Goal: Task Accomplishment & Management: Manage account settings

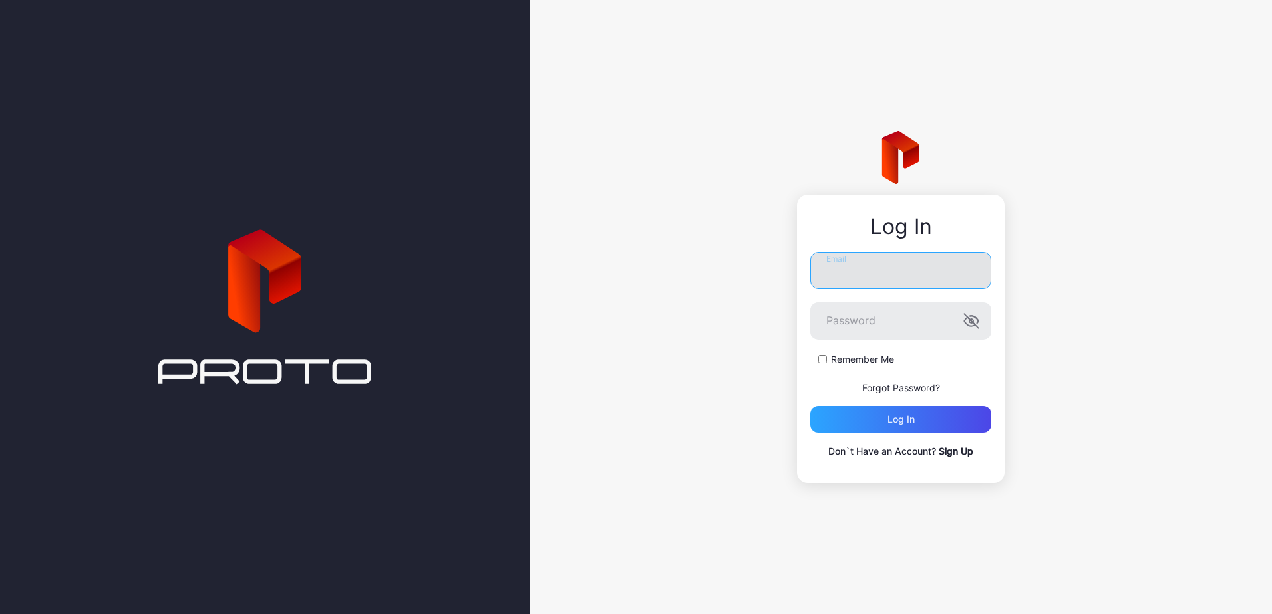
click at [865, 276] on input "Email" at bounding box center [900, 270] width 181 height 37
click at [908, 424] on div "Log in" at bounding box center [900, 419] width 27 height 11
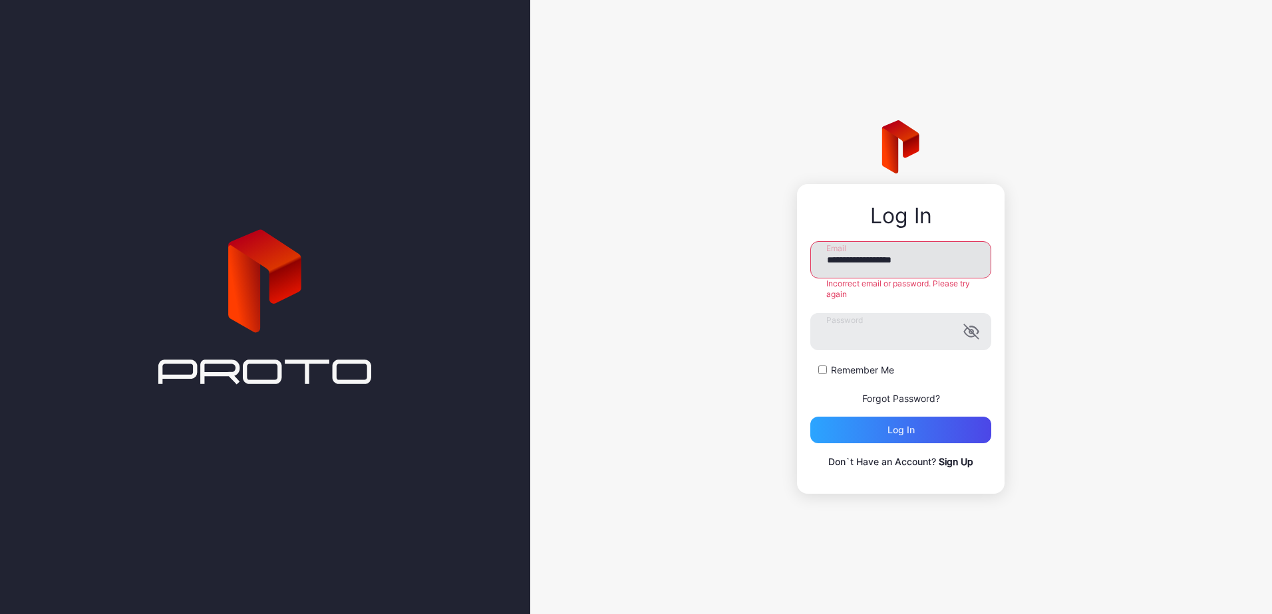
click at [973, 258] on input "**********" at bounding box center [900, 259] width 181 height 37
drag, startPoint x: 959, startPoint y: 269, endPoint x: 701, endPoint y: 269, distance: 258.0
click at [702, 269] on div "**********" at bounding box center [900, 307] width 741 height 614
type input "**********"
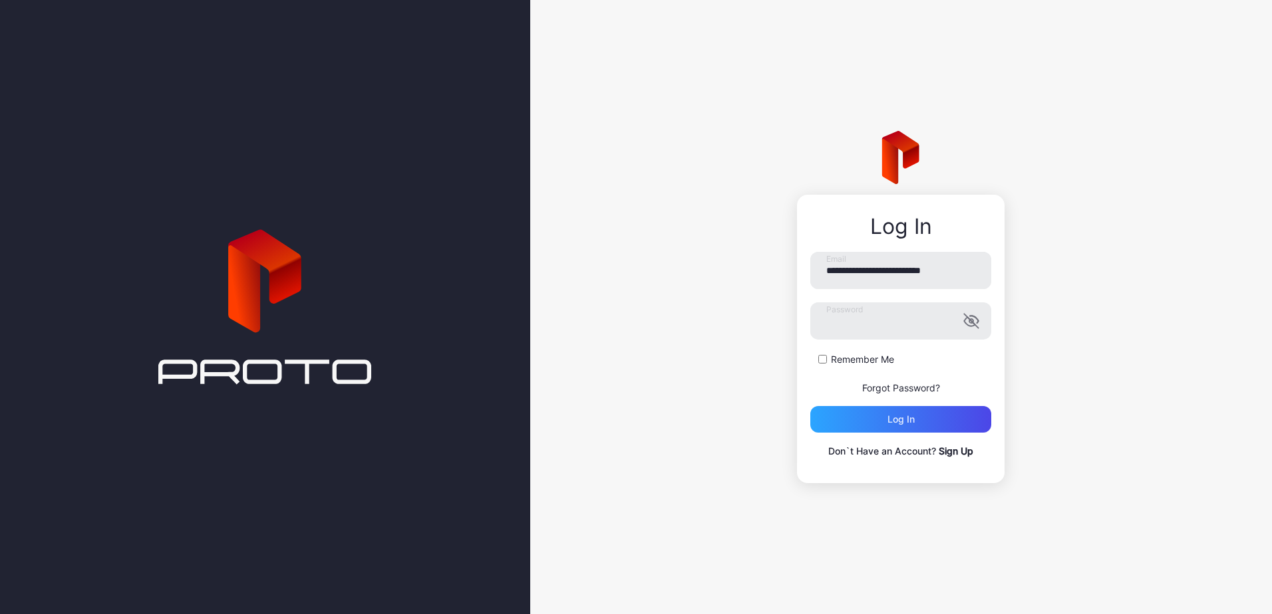
click at [744, 314] on div "**********" at bounding box center [900, 307] width 741 height 614
click at [899, 417] on div "Log in" at bounding box center [900, 419] width 27 height 11
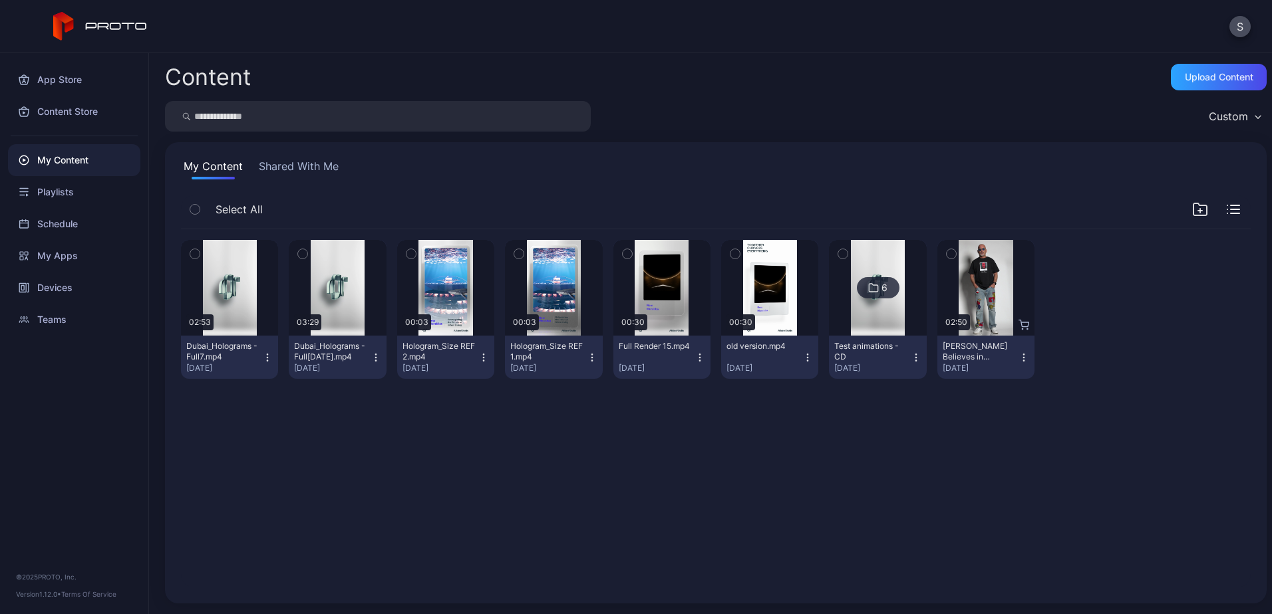
click at [324, 500] on div "Preview 02:53 Dubai_Holograms - Full7.mp4 Aug 14, 2025 Preview 03:29 Dubai_Holo…" at bounding box center [715, 409] width 1091 height 380
click at [1170, 82] on div "Upload Content" at bounding box center [1218, 77] width 96 height 27
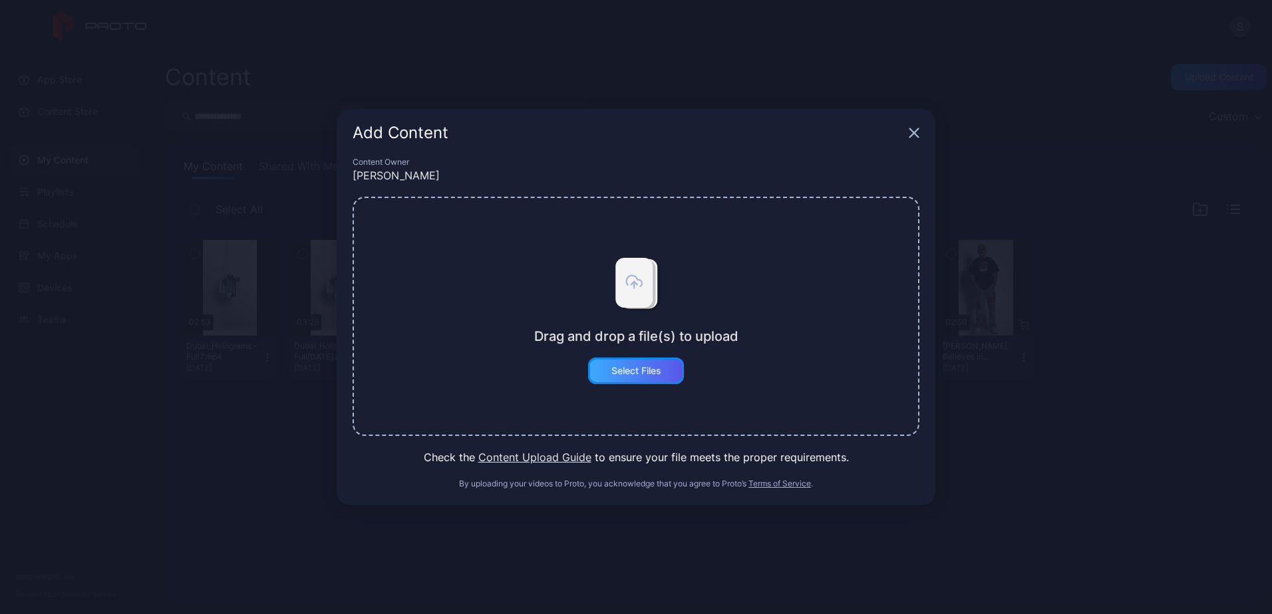
click at [642, 368] on div "Select Files" at bounding box center [636, 371] width 50 height 11
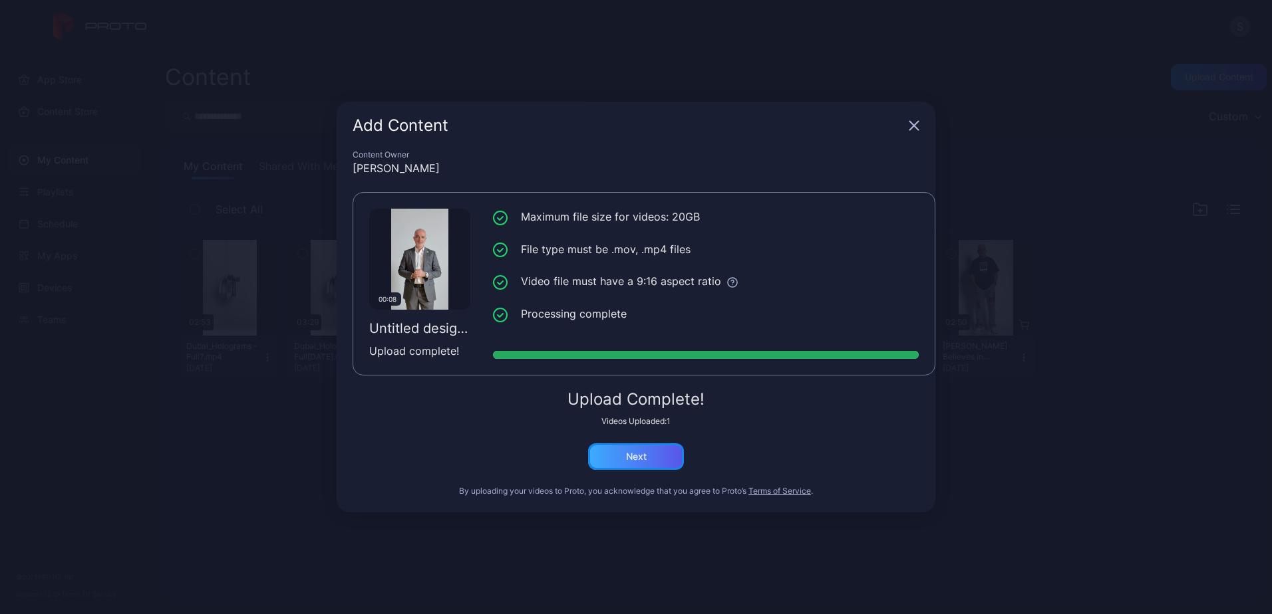
click at [636, 464] on div "Next" at bounding box center [636, 457] width 96 height 27
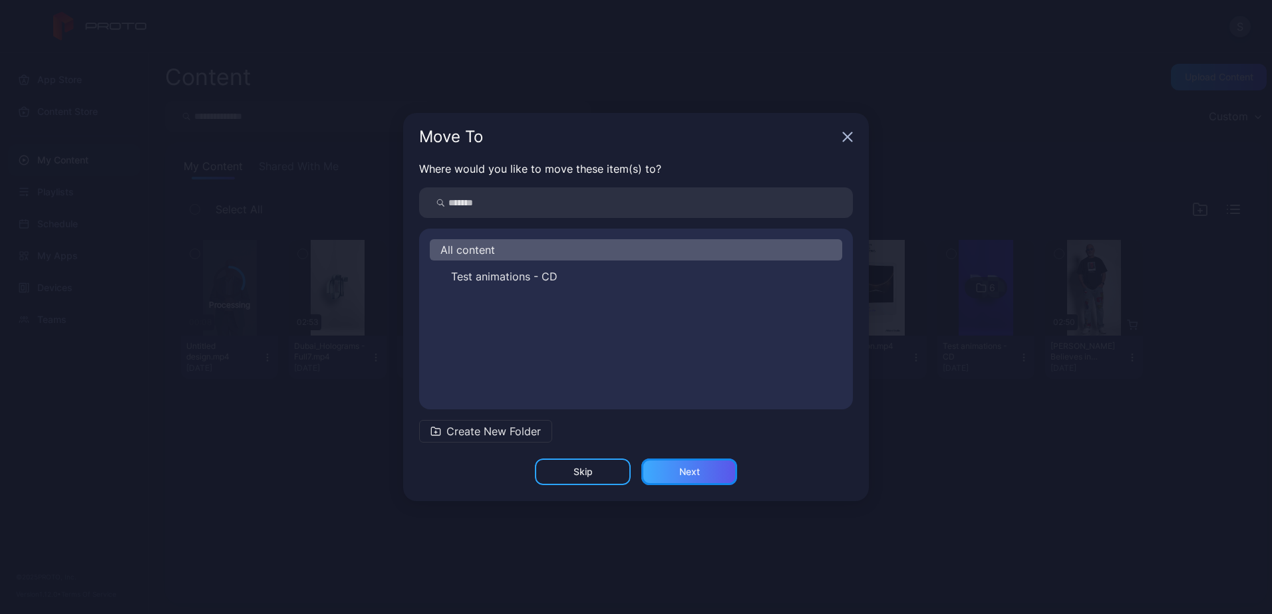
click at [704, 475] on div "Next" at bounding box center [689, 472] width 96 height 27
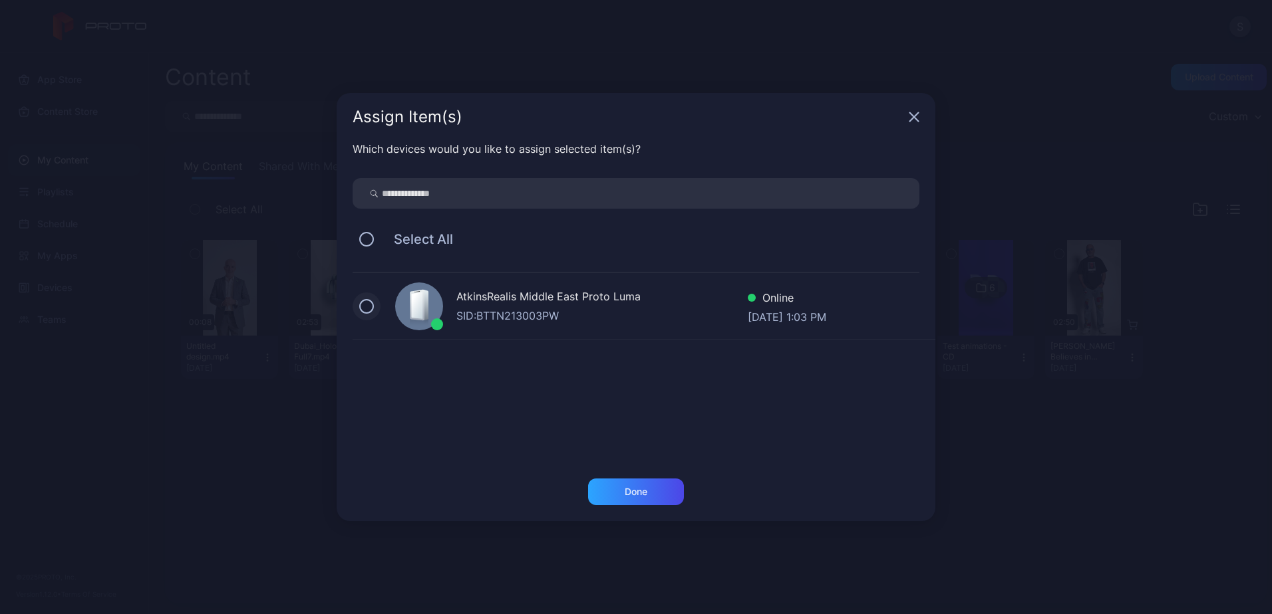
click at [373, 307] on button at bounding box center [366, 306] width 15 height 15
click at [671, 485] on div "Done" at bounding box center [636, 492] width 96 height 27
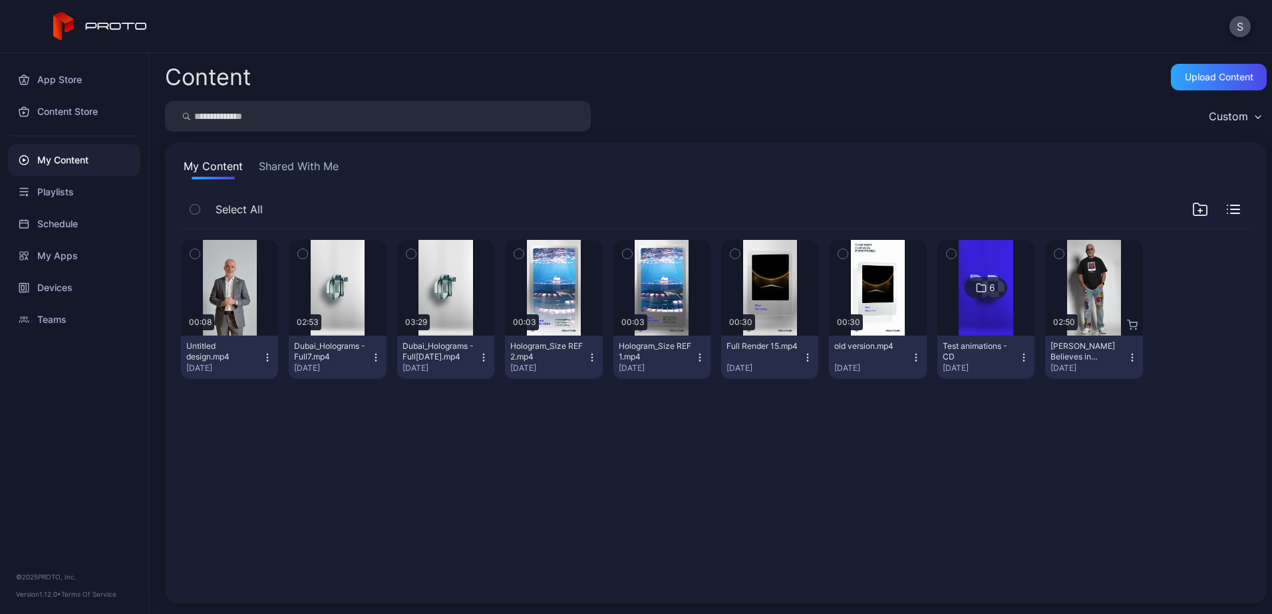
click at [787, 470] on div "Preview 00:08 Untitled design.mp4 Aug 25, 2025 Preview 02:53 Dubai_Holograms - …" at bounding box center [715, 409] width 1091 height 380
click at [227, 284] on div "Preview" at bounding box center [229, 287] width 43 height 21
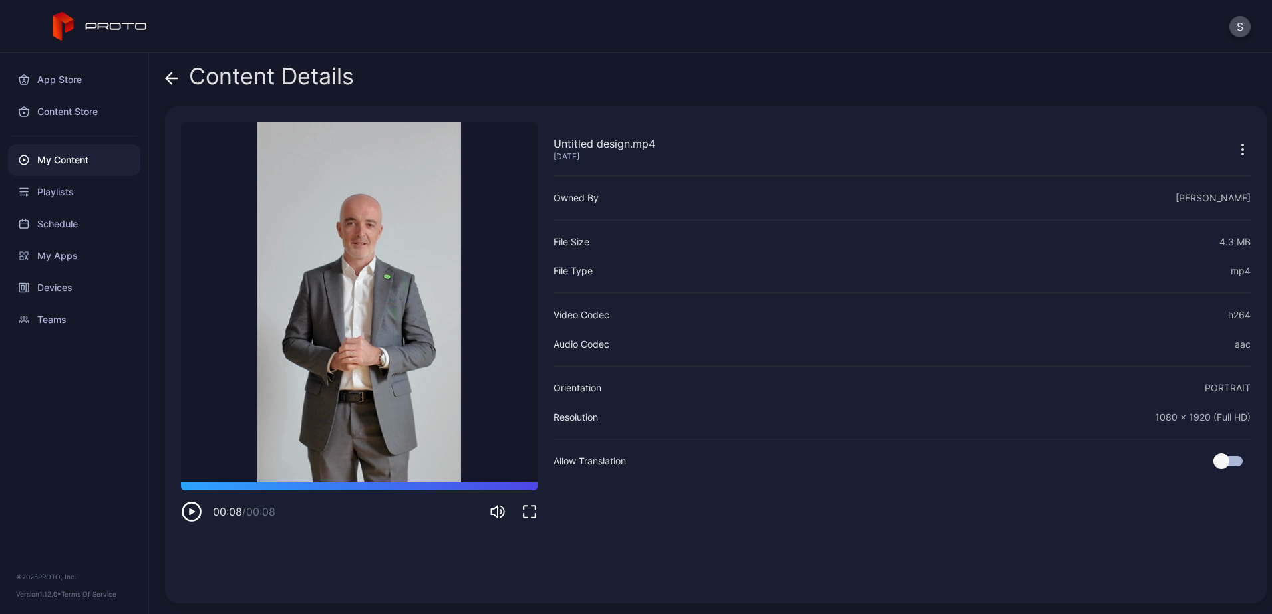
drag, startPoint x: 644, startPoint y: 560, endPoint x: 634, endPoint y: 561, distance: 10.1
click at [644, 559] on div "Untitled design.mp4 Aug 25, 2025 Owned By Sara Refaat File Size 4.3 MB File Typ…" at bounding box center [901, 355] width 697 height 466
click at [473, 564] on div "Untitled design.mp4 Aug 25, 2025 Sorry, your browser doesn‘t support embedded v…" at bounding box center [359, 355] width 356 height 466
click at [57, 150] on div "My Content" at bounding box center [74, 160] width 132 height 32
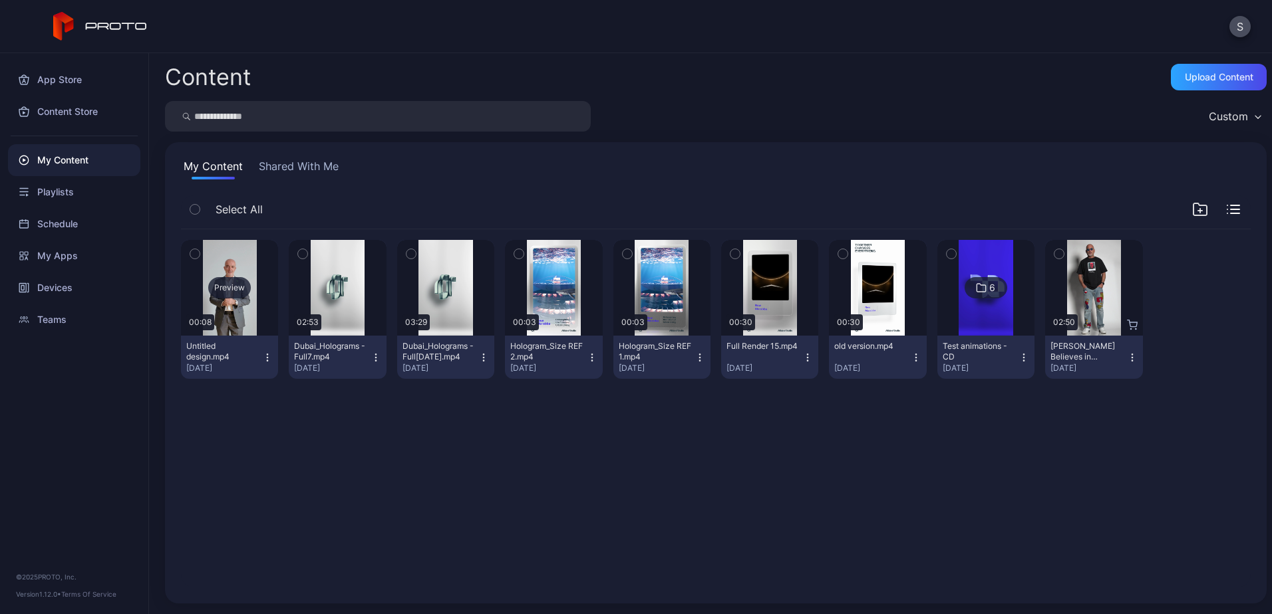
drag, startPoint x: 340, startPoint y: 509, endPoint x: 255, endPoint y: 317, distance: 209.6
click at [340, 509] on div "Preview 00:08 Untitled design.mp4 Aug 25, 2025 Preview 02:53 Dubai_Holograms - …" at bounding box center [715, 409] width 1091 height 380
click at [354, 496] on div "Preview 00:08 Untitled design.mp4 Aug 25, 2025 Preview 02:53 Dubai_Holograms - …" at bounding box center [715, 409] width 1091 height 380
click at [1184, 74] on div "Upload Content" at bounding box center [1218, 77] width 68 height 11
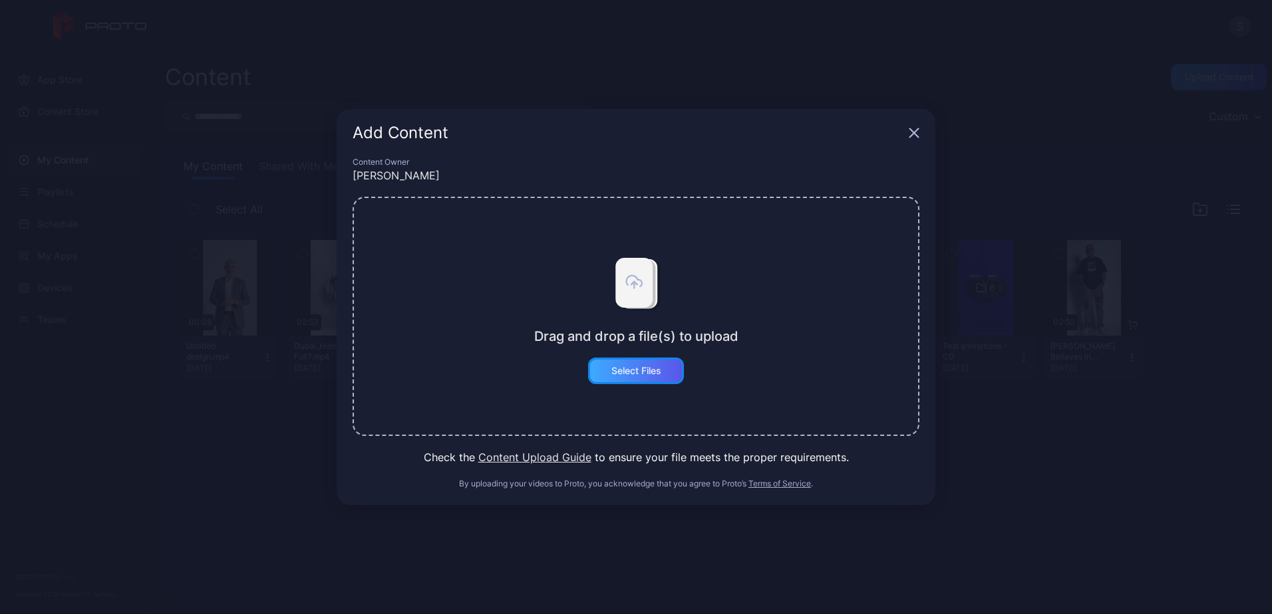
click at [642, 377] on div "Select Files" at bounding box center [636, 371] width 96 height 27
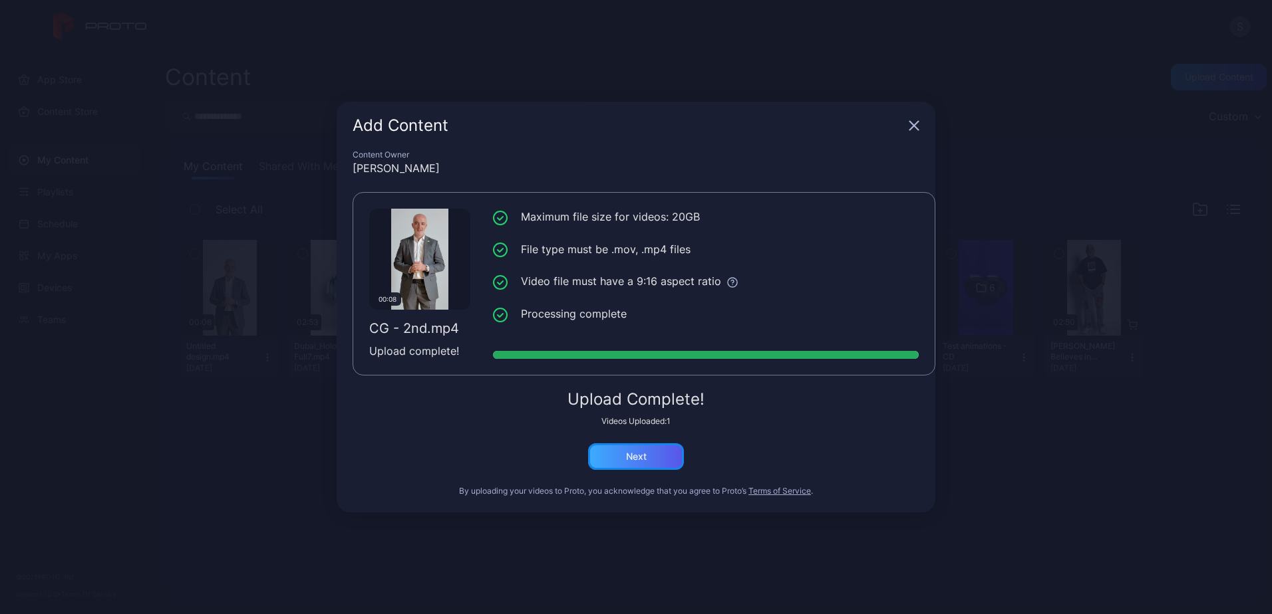
click at [650, 454] on div "Next" at bounding box center [636, 457] width 96 height 27
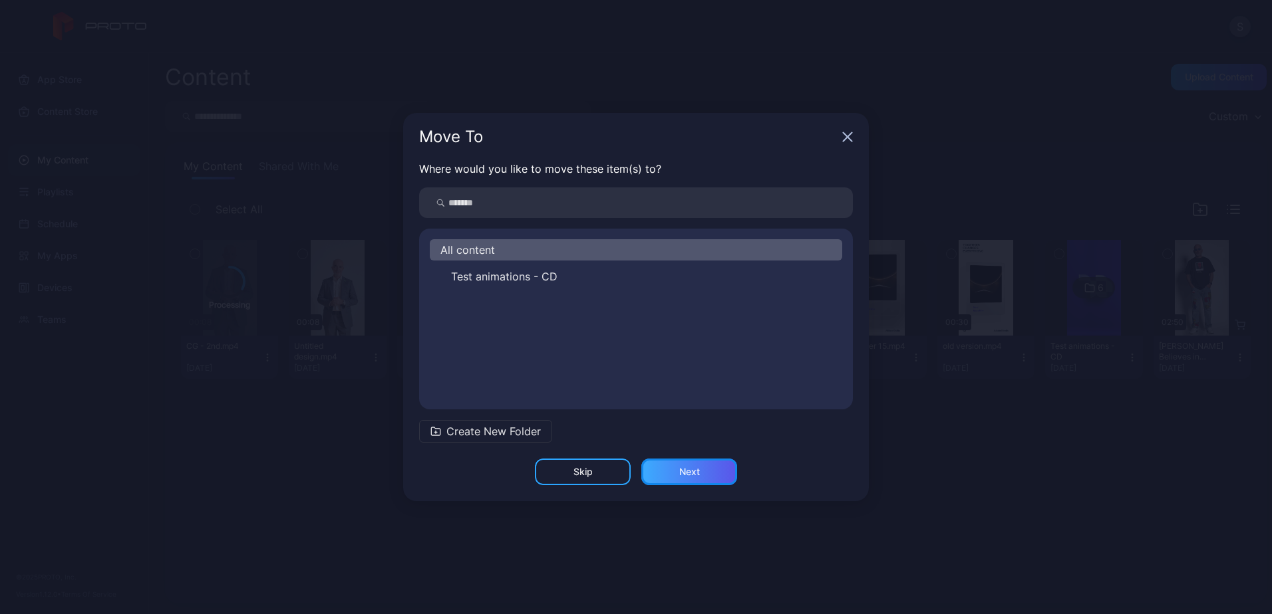
click at [691, 476] on div "Next" at bounding box center [689, 472] width 21 height 11
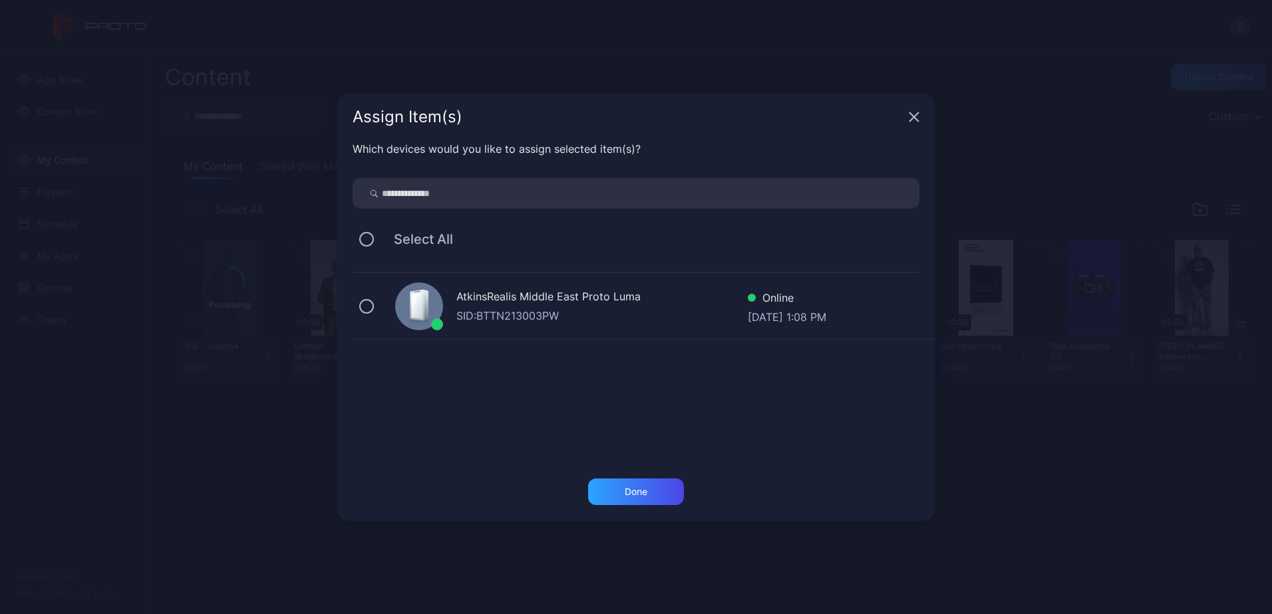
drag, startPoint x: 377, startPoint y: 286, endPoint x: 374, endPoint y: 297, distance: 11.6
click at [377, 290] on div "AtkinsRealis Middle East Proto Luma SID: BTTN213003PW Online Aug 25, 2025 at 1:…" at bounding box center [643, 306] width 583 height 67
click at [652, 496] on div "Done" at bounding box center [636, 492] width 96 height 27
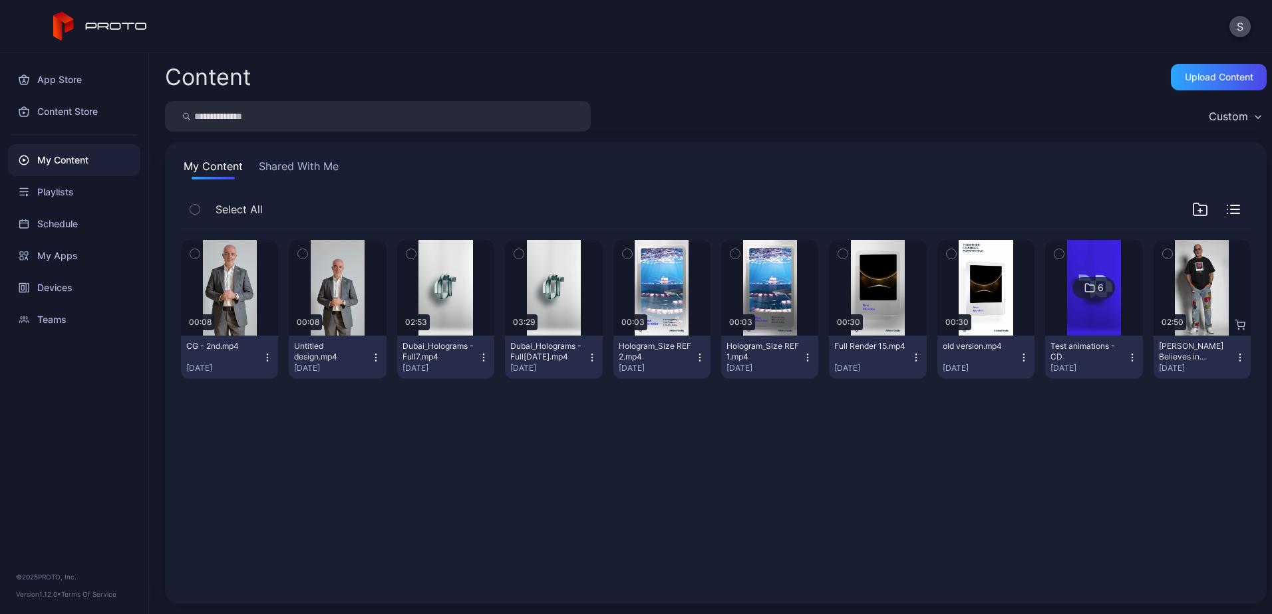
click at [471, 469] on div "Preview 00:08 CG - 2nd.mp4 Aug 25, 2025 Preview 00:08 Untitled design.mp4 Aug 2…" at bounding box center [715, 409] width 1091 height 380
click at [508, 495] on div "Preview 00:08 CG - 2nd.mp4 Aug 25, 2025 Preview 00:08 Untitled design.mp4 Aug 2…" at bounding box center [715, 409] width 1091 height 380
click at [307, 160] on button "Shared With Me" at bounding box center [298, 168] width 85 height 21
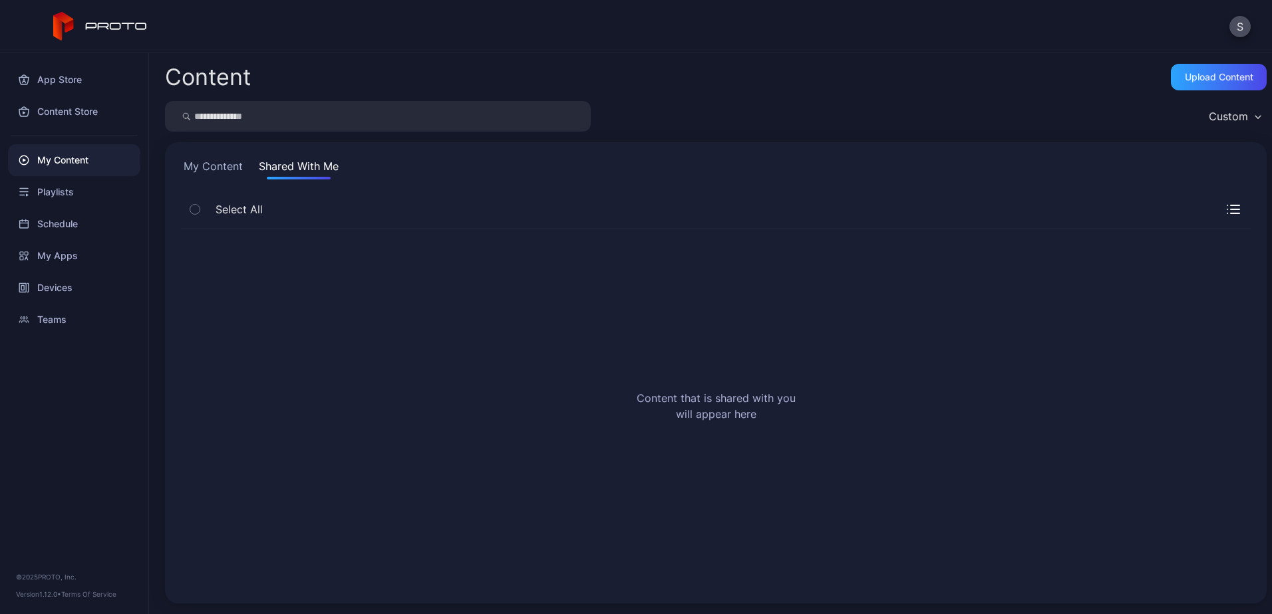
click at [231, 164] on button "My Content" at bounding box center [213, 168] width 65 height 21
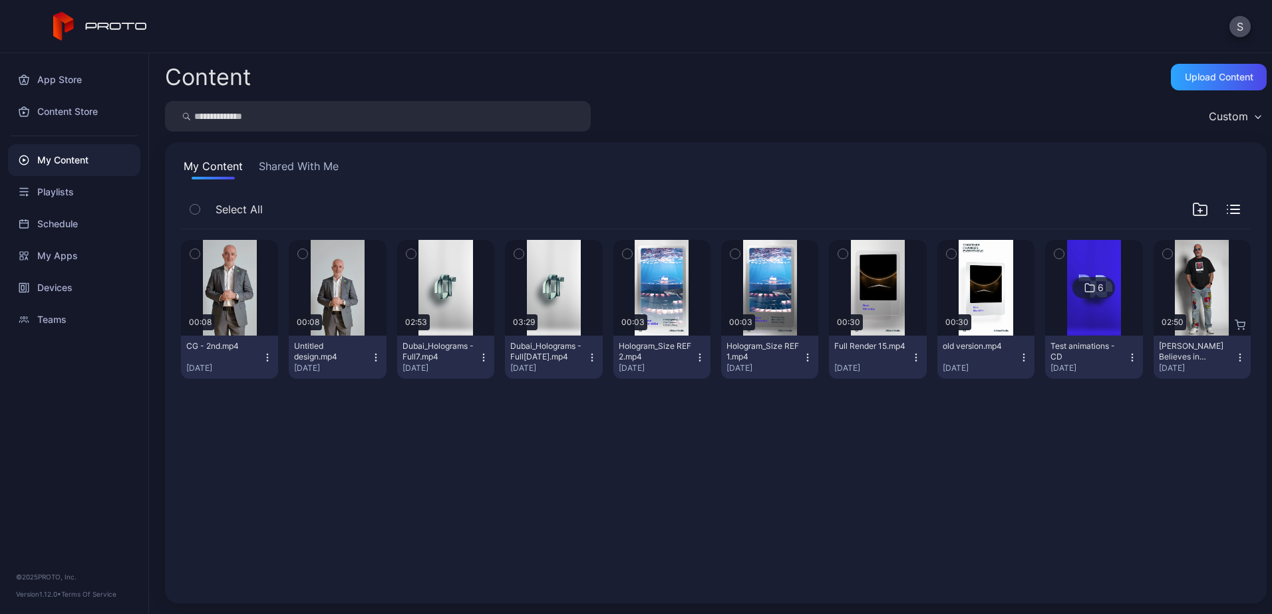
click at [354, 534] on div "Preview 00:08 CG - 2nd.mp4 Aug 25, 2025 Preview 00:08 Untitled design.mp4 Aug 2…" at bounding box center [715, 409] width 1091 height 380
click at [401, 525] on div "Preview 00:08 CG - 2nd.mp4 Aug 25, 2025 Preview 00:08 Untitled design.mp4 Aug 2…" at bounding box center [715, 409] width 1091 height 380
click at [595, 499] on div "Preview 00:08 CG - 2nd.mp4 Aug 25, 2025 Preview 00:08 Untitled design.mp4 Aug 2…" at bounding box center [715, 409] width 1091 height 380
click at [1162, 255] on icon "button" at bounding box center [1166, 254] width 9 height 15
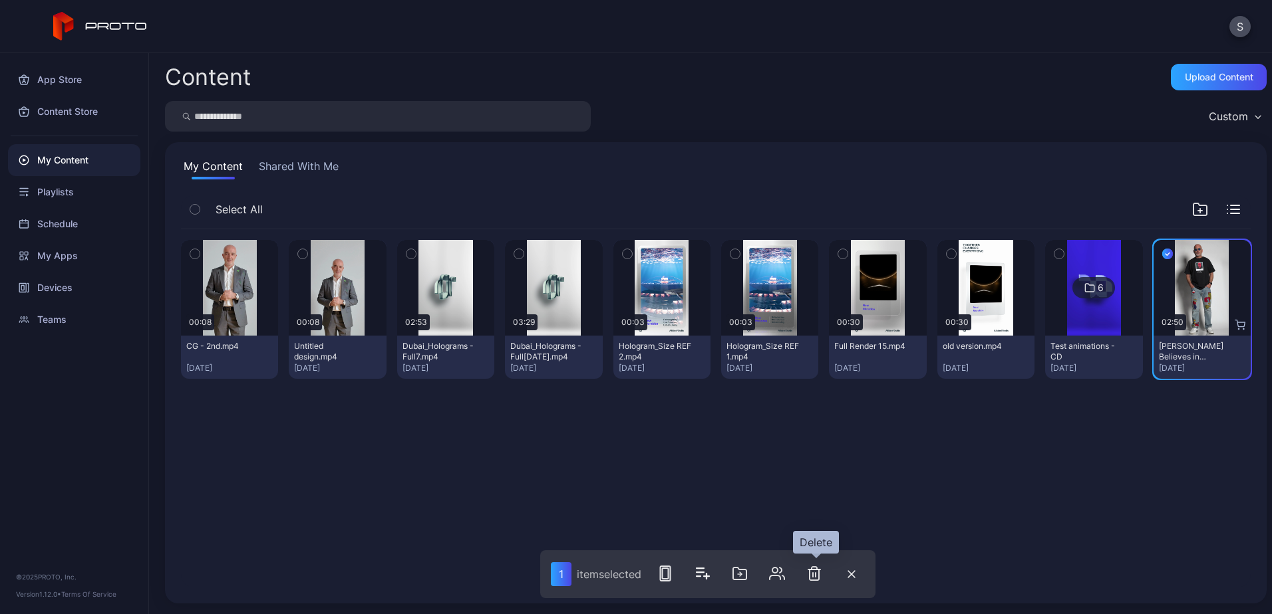
click at [821, 573] on icon "button" at bounding box center [814, 574] width 16 height 16
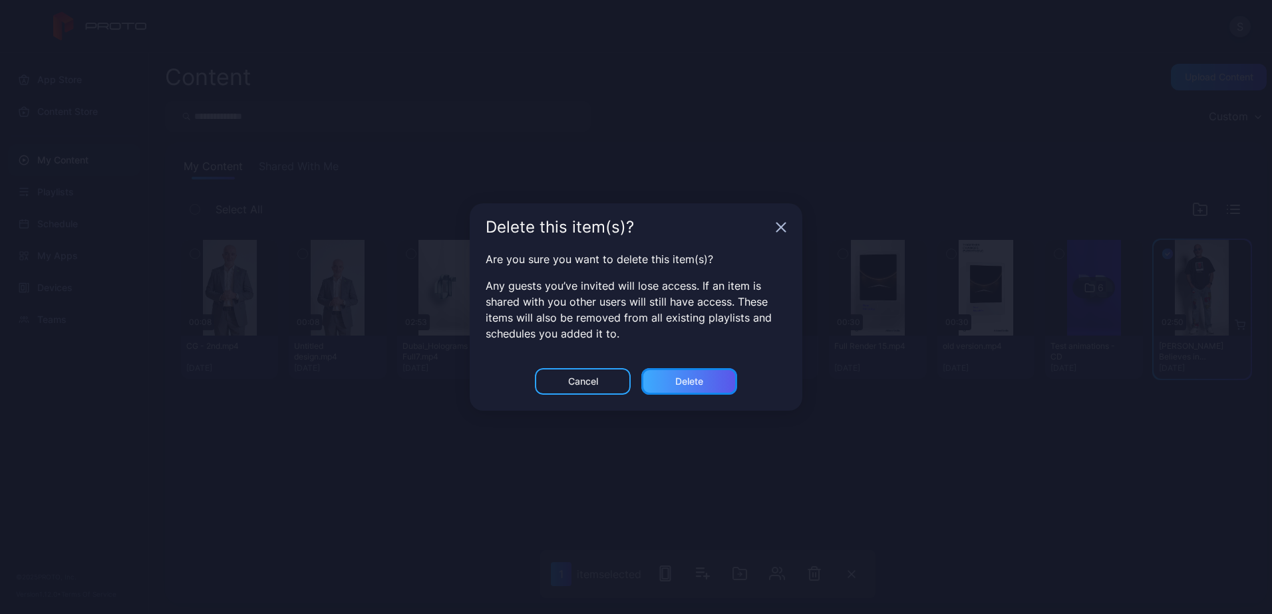
click at [706, 379] on div "Delete" at bounding box center [689, 381] width 96 height 27
click at [668, 366] on div "Are you sure you want to delete this item(s)? Any guests you’ve invited will lo…" at bounding box center [635, 309] width 333 height 117
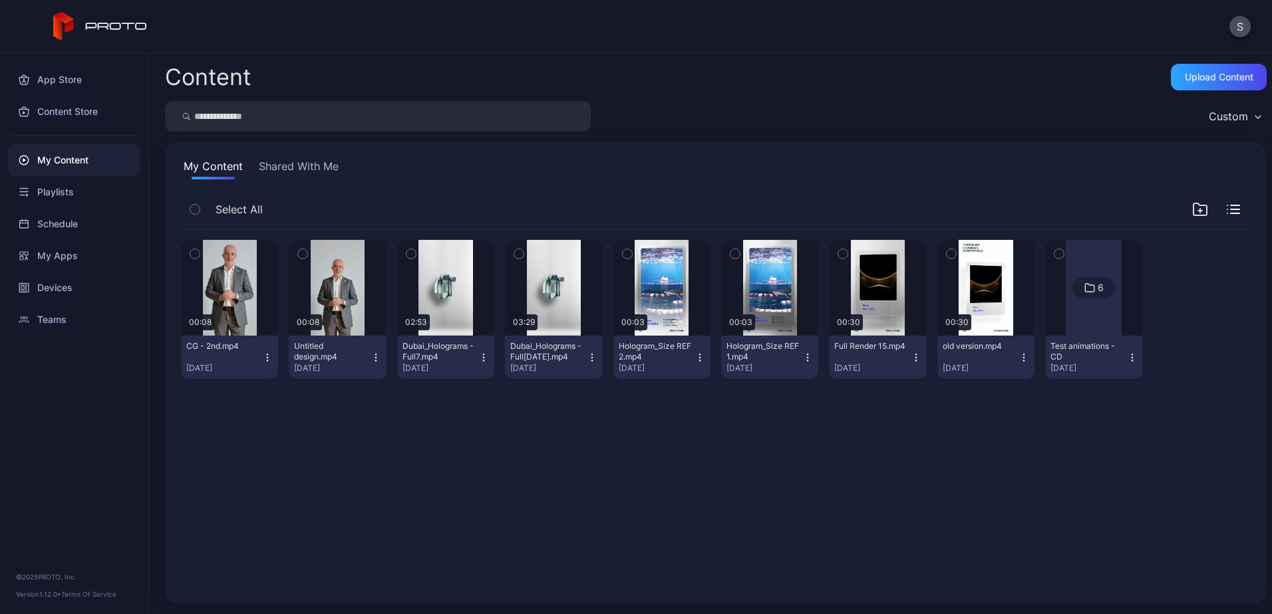
click at [449, 463] on div "Preview 00:08 CG - 2nd.mp4 Aug 25, 2025 Preview 00:08 Untitled design.mp4 Aug 2…" at bounding box center [715, 409] width 1091 height 380
click at [303, 254] on icon "button" at bounding box center [302, 254] width 9 height 15
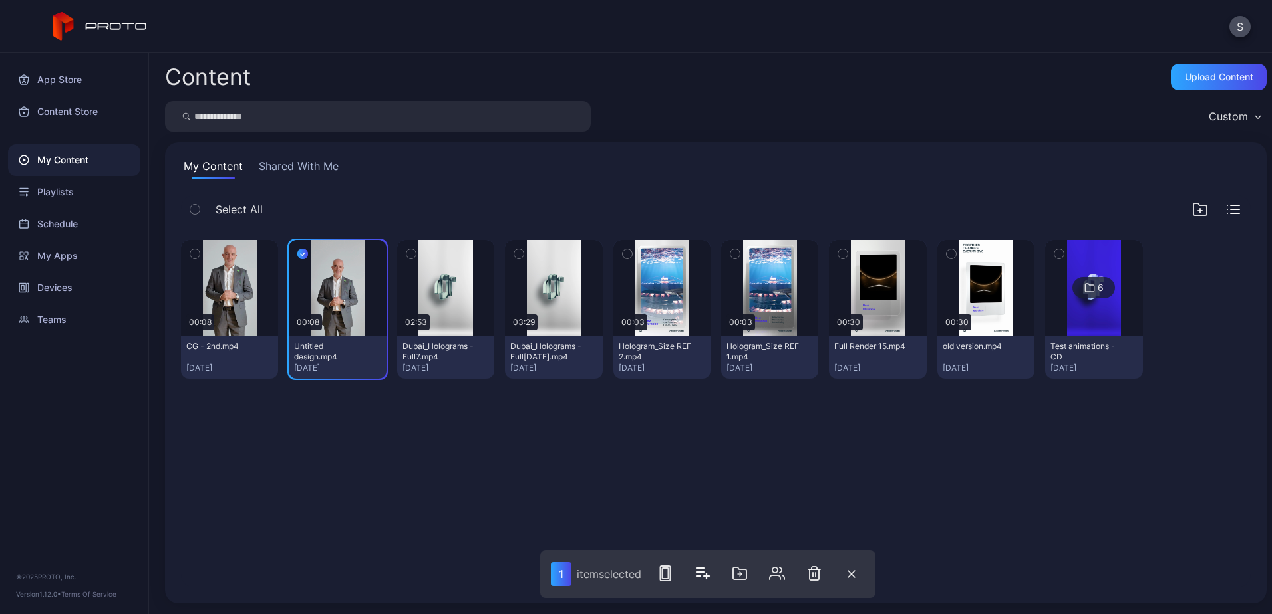
click at [809, 575] on icon "button" at bounding box center [814, 574] width 16 height 16
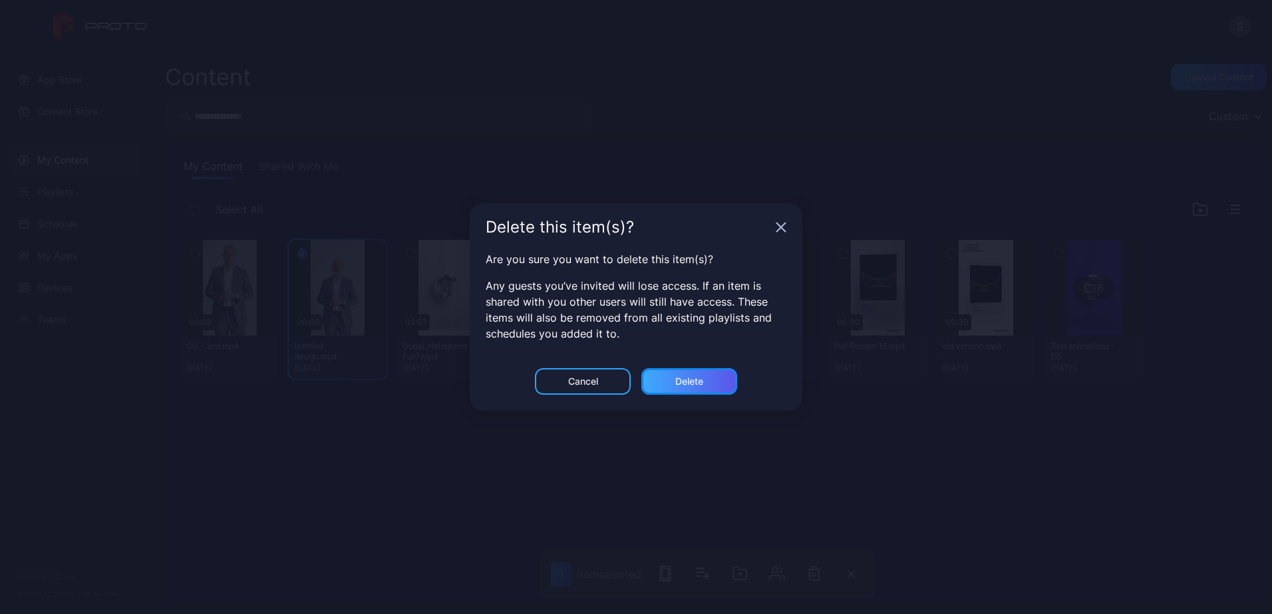
click at [697, 382] on div "Delete" at bounding box center [689, 381] width 28 height 11
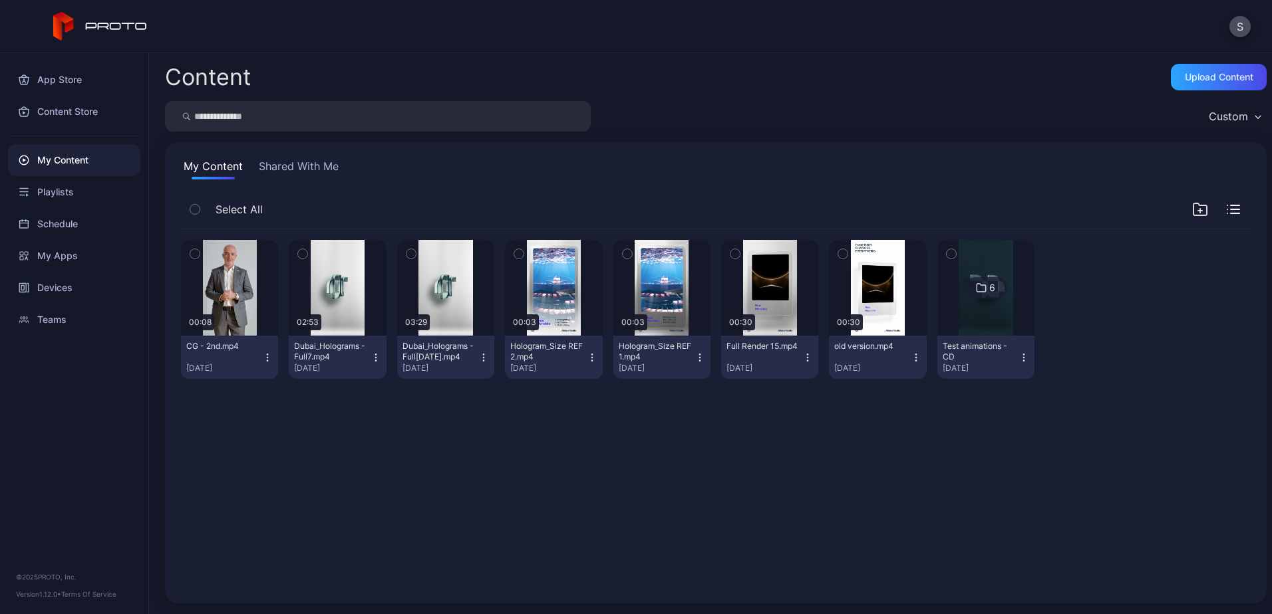
click at [593, 512] on div "Preview 00:08 CG - 2nd.mp4 Aug 25, 2025 Preview 02:53 Dubai_Holograms - Full7.m…" at bounding box center [715, 409] width 1091 height 380
drag, startPoint x: 66, startPoint y: 156, endPoint x: 223, endPoint y: 156, distance: 156.9
click at [66, 156] on div "My Content" at bounding box center [74, 160] width 132 height 32
click at [1170, 66] on div "Upload Content" at bounding box center [1218, 77] width 96 height 27
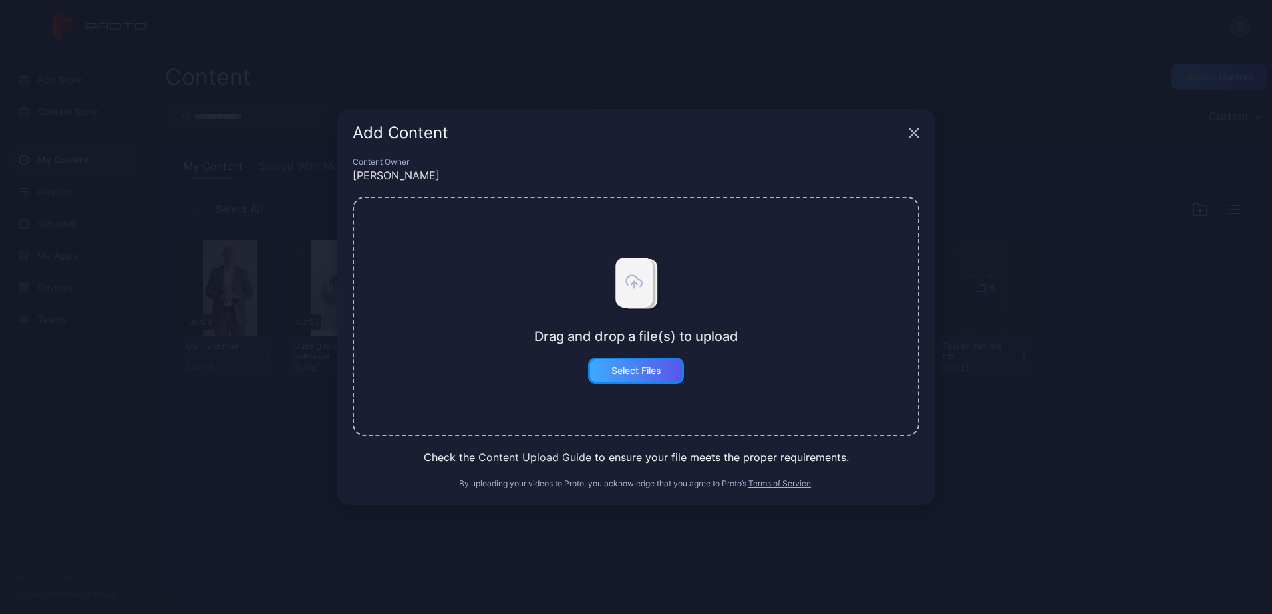
click at [639, 378] on div "Select Files" at bounding box center [636, 371] width 96 height 27
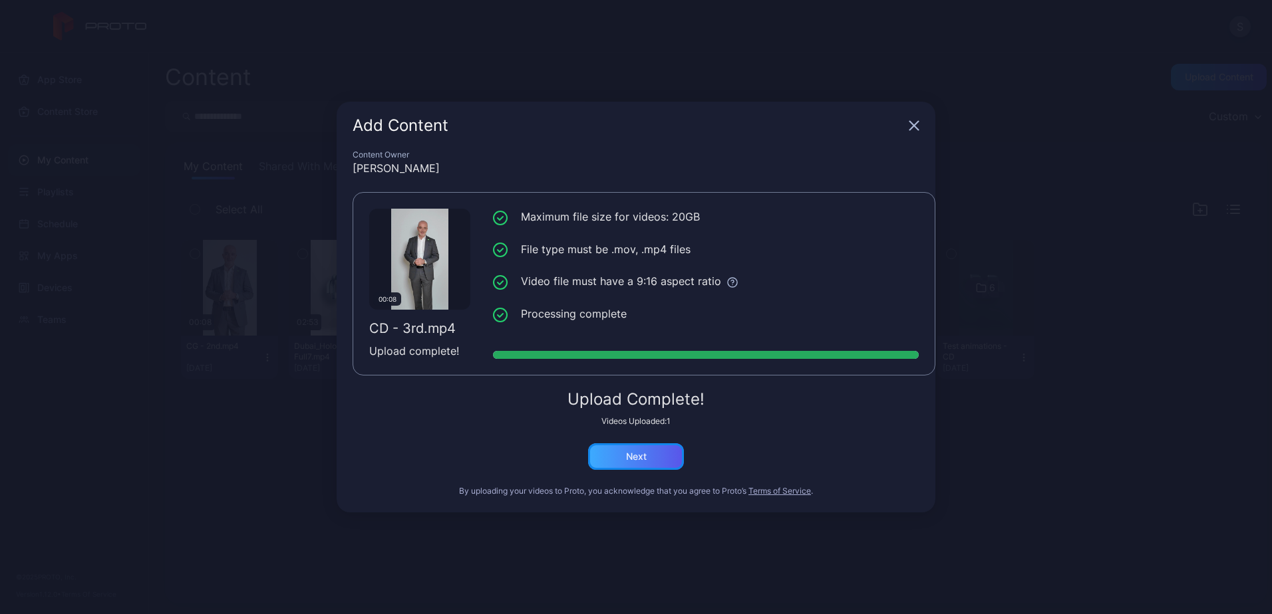
click at [616, 466] on div "Next" at bounding box center [636, 457] width 96 height 27
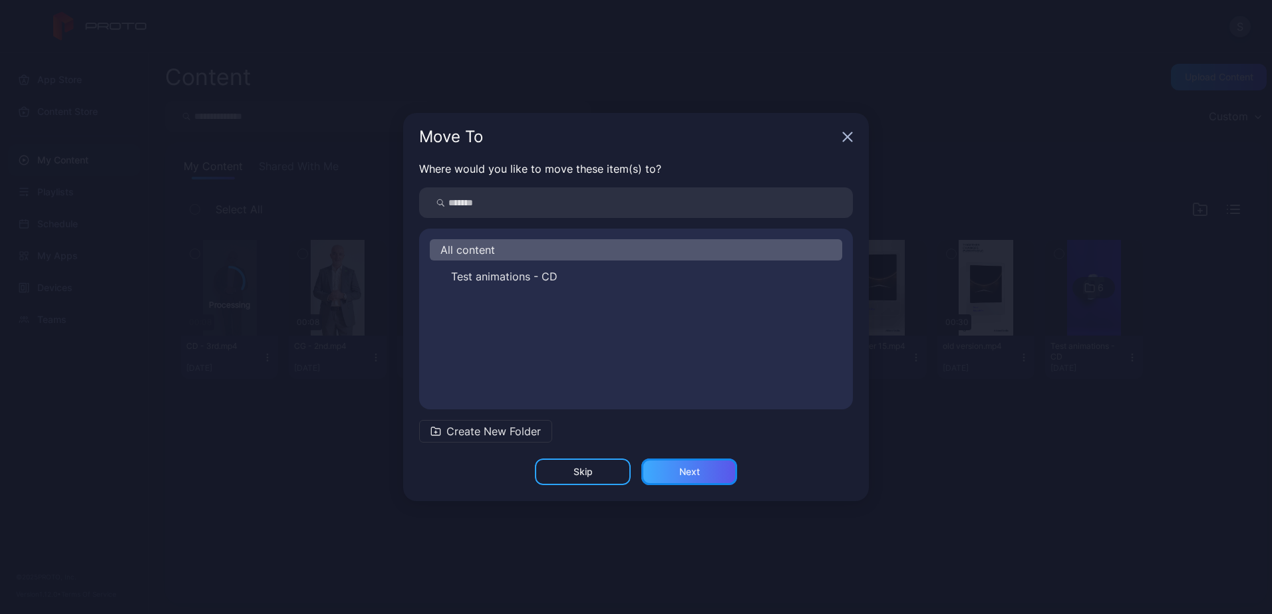
click at [695, 473] on div "Next" at bounding box center [689, 472] width 21 height 11
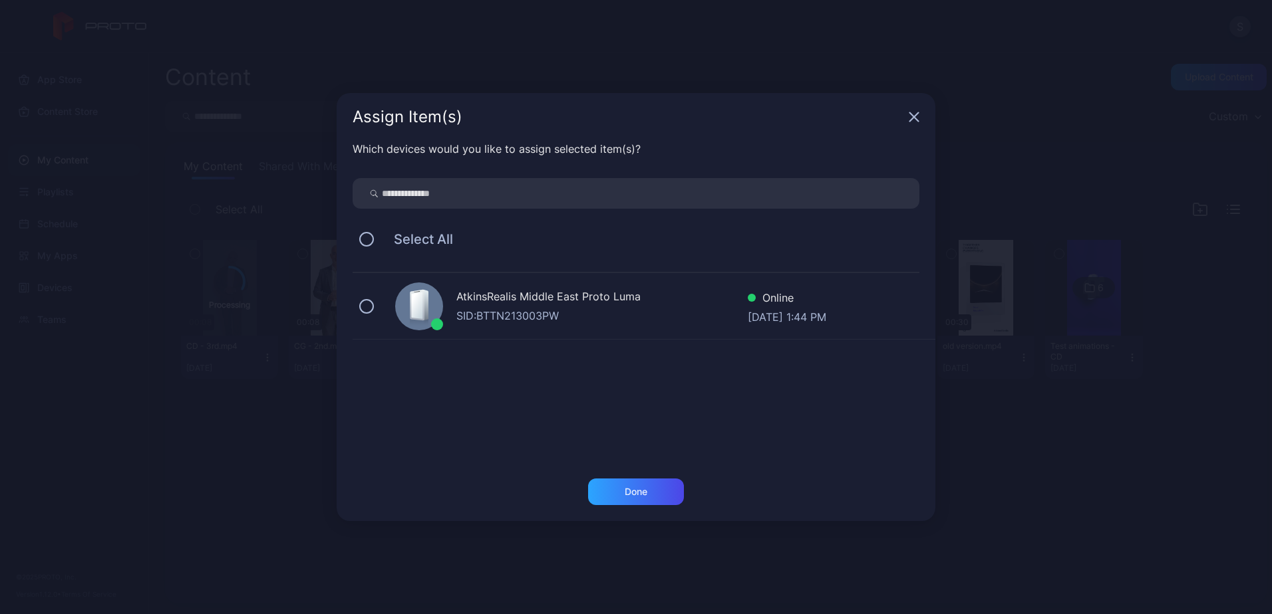
click at [373, 312] on div "AtkinsRealis Middle East Proto Luma SID: BTTN213003PW Online Aug 25, 2025 at 1:…" at bounding box center [643, 306] width 583 height 67
click at [646, 480] on div "Done" at bounding box center [636, 492] width 96 height 27
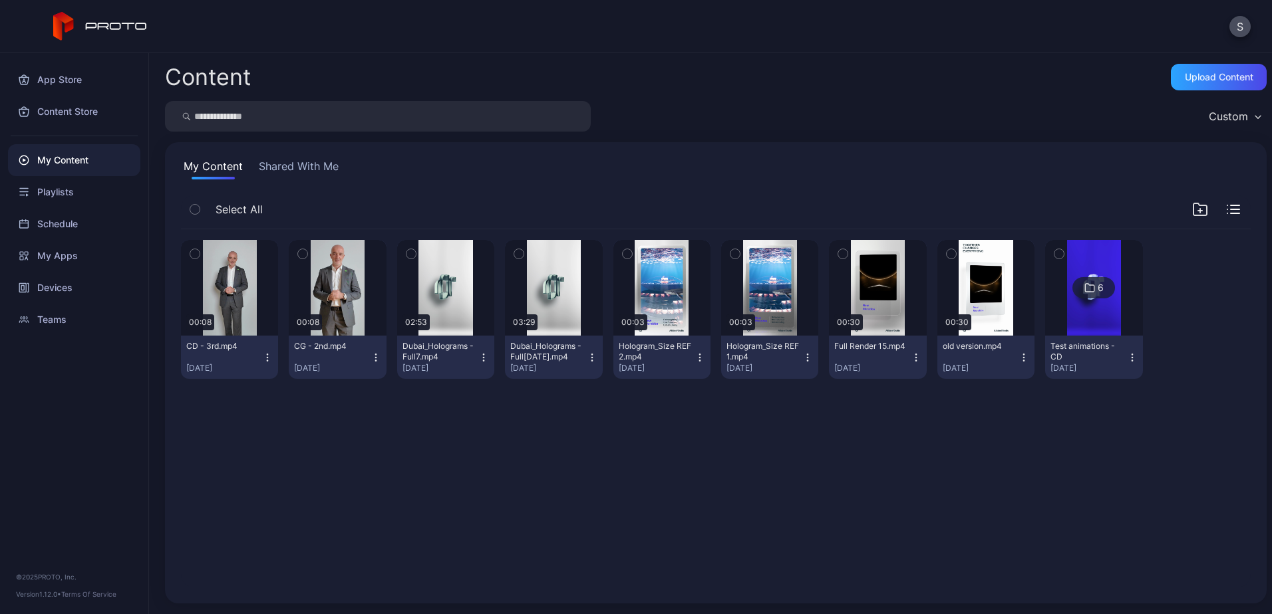
click at [539, 509] on div "Preview 00:08 CD - 3rd.mp4 Aug 25, 2025 Preview 00:08 CG - 2nd.mp4 Aug 25, 2025…" at bounding box center [715, 409] width 1091 height 380
drag, startPoint x: 518, startPoint y: 536, endPoint x: 432, endPoint y: 604, distance: 110.3
click at [515, 539] on div "Preview 00:08 CD - 3rd.mp4 Aug 25, 2025 Preview 00:08 CG - 2nd.mp4 Aug 25, 2025…" at bounding box center [715, 409] width 1091 height 380
click at [340, 469] on div "Preview 00:08 CD - 3rd.mp4 Aug 25, 2025 Preview 00:08 CG - 2nd.mp4 Aug 25, 2025…" at bounding box center [715, 409] width 1091 height 380
click at [606, 536] on div "Preview 00:08 CD - 3rd.mp4 Aug 25, 2025 Preview 00:08 CG - 2nd.mp4 Aug 25, 2025…" at bounding box center [715, 409] width 1091 height 380
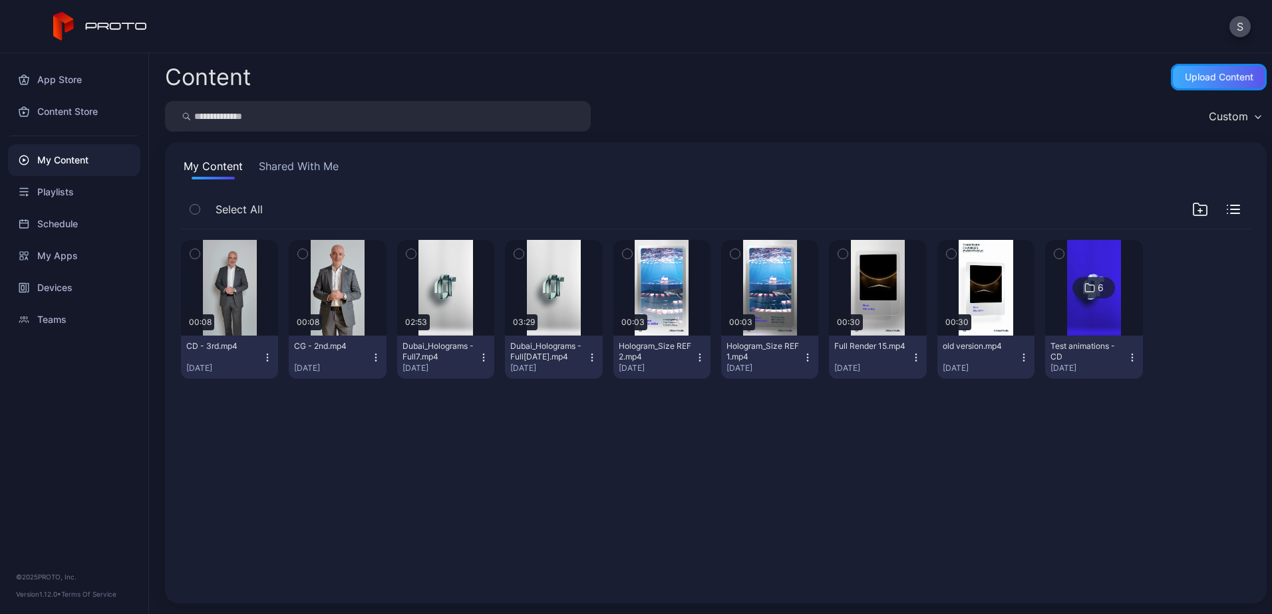
click at [1194, 90] on div "Upload Content" at bounding box center [1218, 77] width 96 height 27
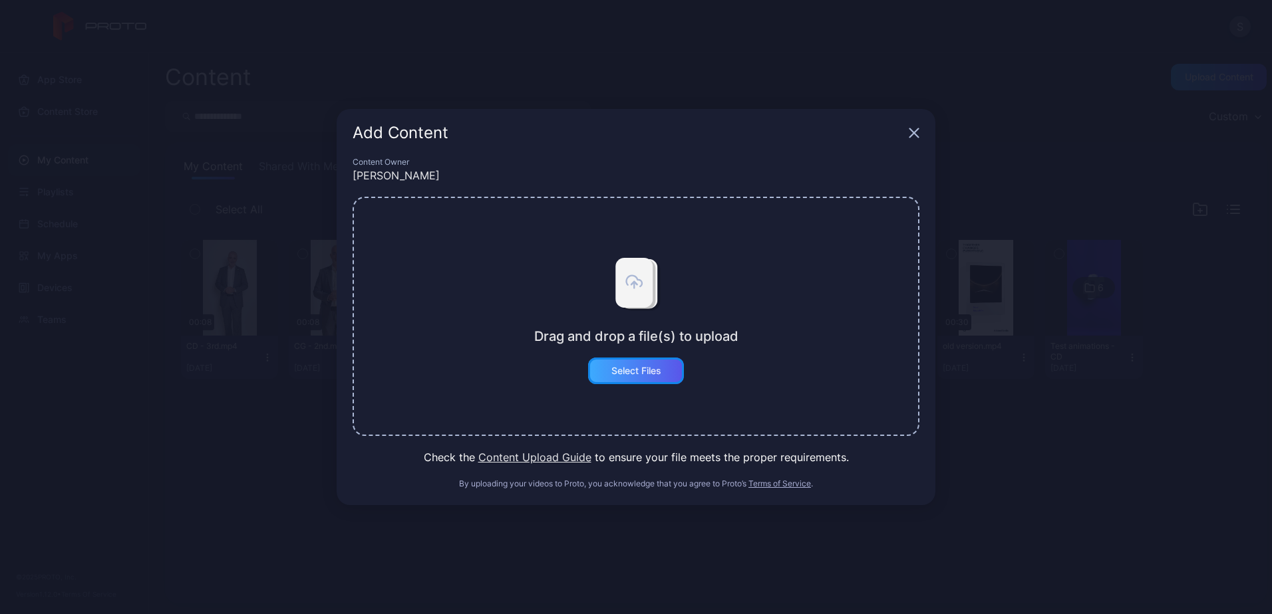
click at [630, 363] on div "Select Files" at bounding box center [636, 371] width 96 height 27
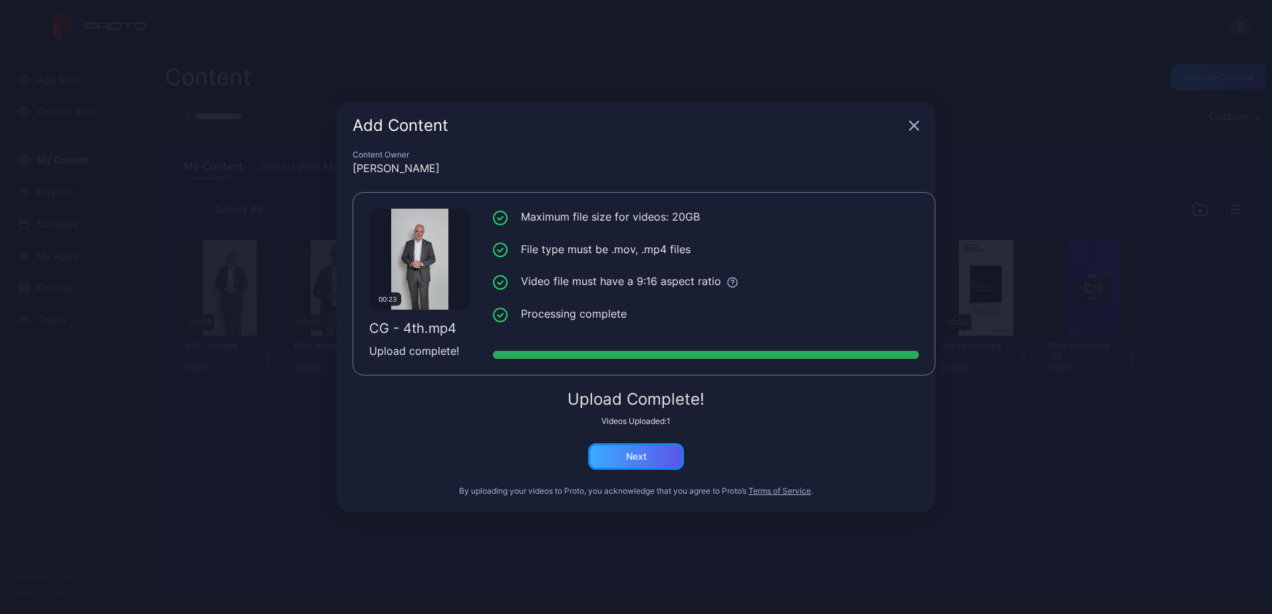
click at [642, 460] on div "Next" at bounding box center [636, 457] width 21 height 11
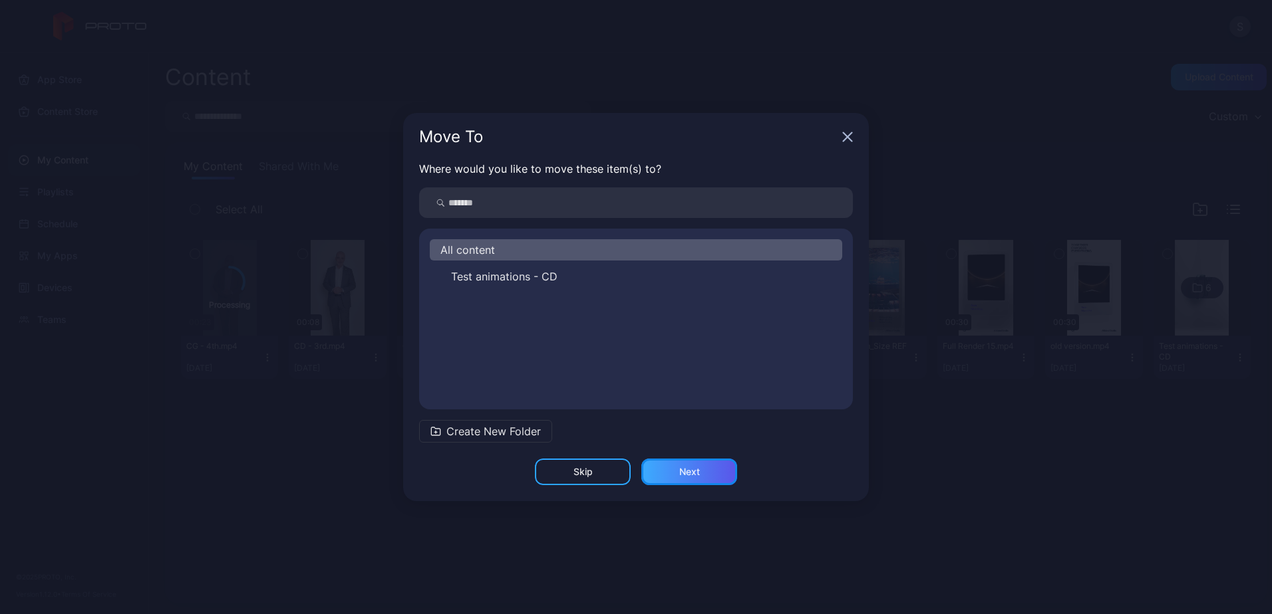
click at [702, 481] on div "Next" at bounding box center [689, 472] width 96 height 27
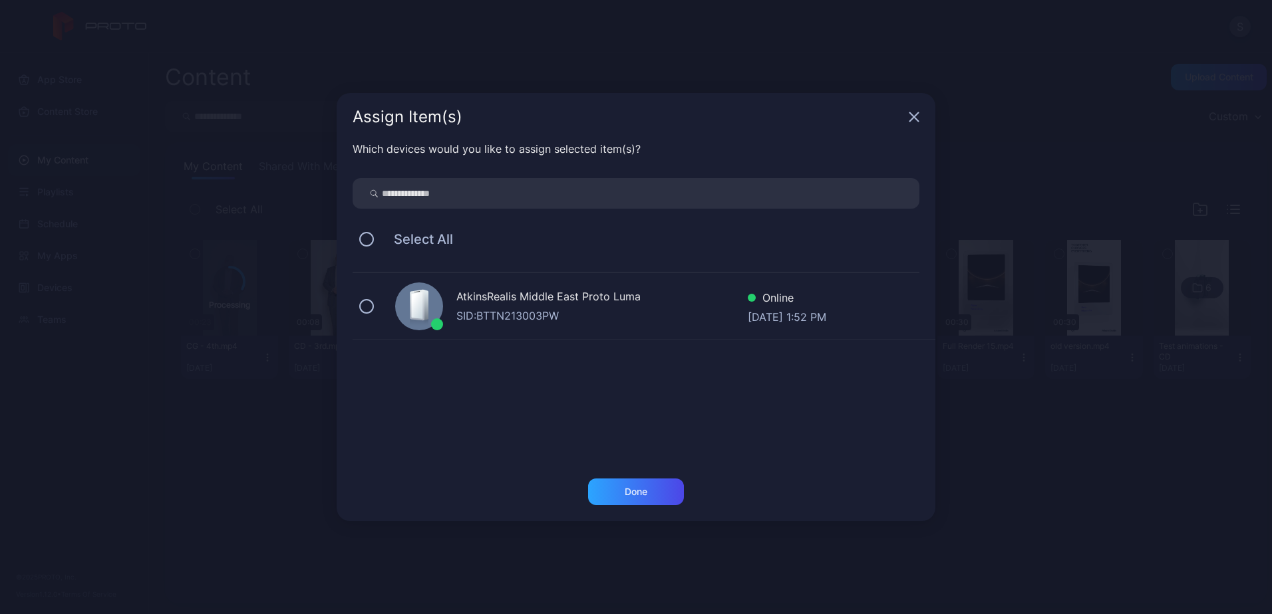
click at [375, 309] on div "AtkinsRealis Middle East Proto Luma SID: BTTN213003PW Online Aug 25, 2025 at 1:…" at bounding box center [643, 306] width 583 height 67
click at [639, 483] on div "Done" at bounding box center [636, 492] width 96 height 27
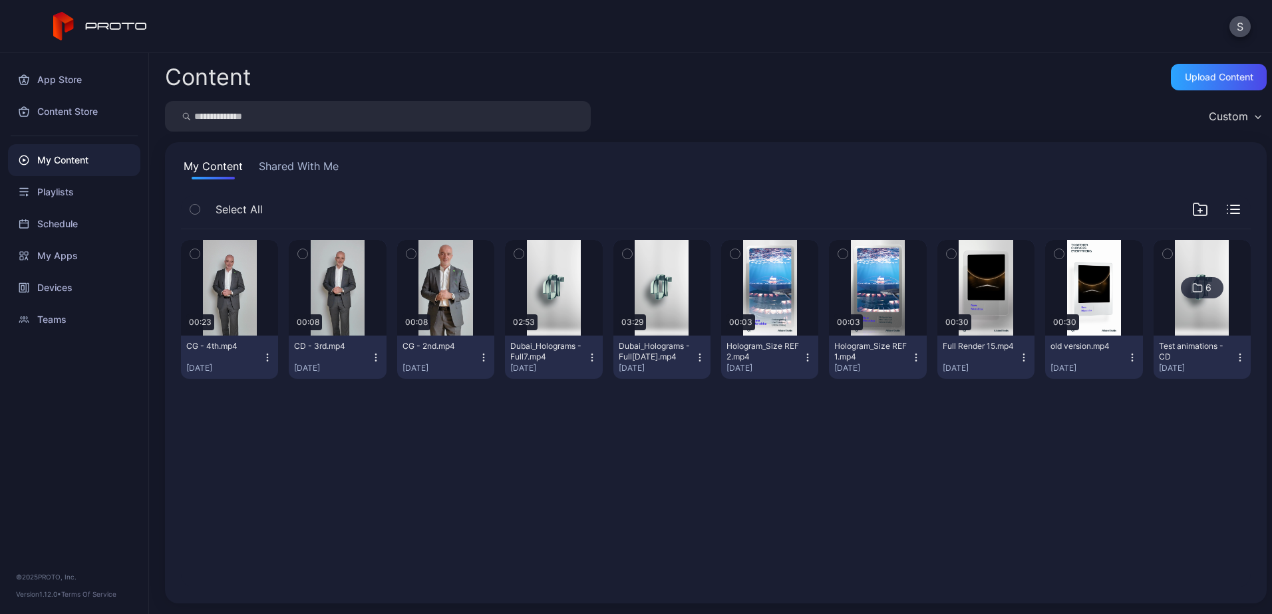
click at [560, 519] on div "Preview 00:23 CG - 4th.mp4 Aug 25, 2025 Preview 00:08 CD - 3rd.mp4 Aug 25, 2025…" at bounding box center [715, 409] width 1091 height 380
click at [298, 252] on icon "button" at bounding box center [302, 254] width 9 height 15
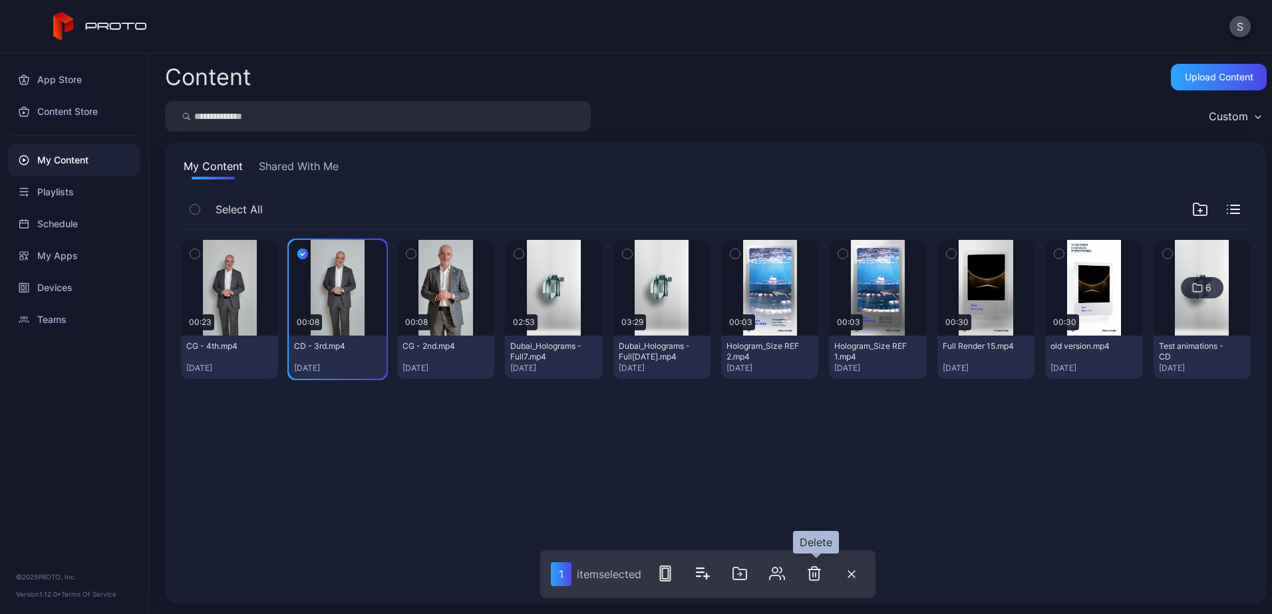
click at [813, 577] on icon "button" at bounding box center [814, 574] width 16 height 16
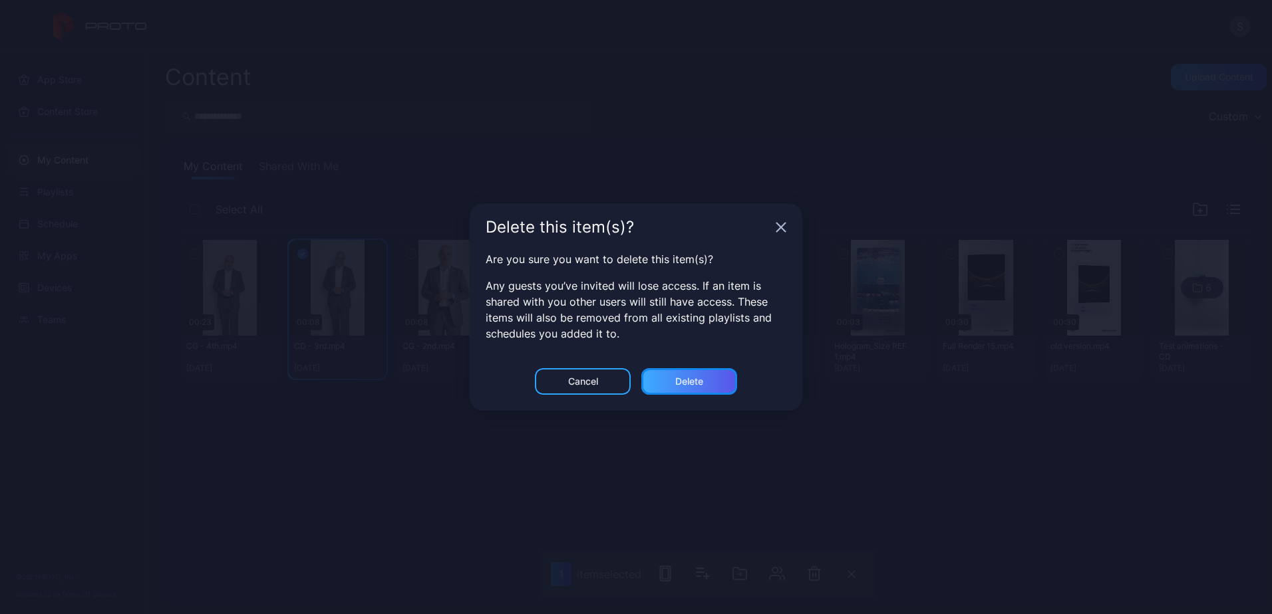
click at [698, 384] on div "Delete" at bounding box center [689, 381] width 28 height 11
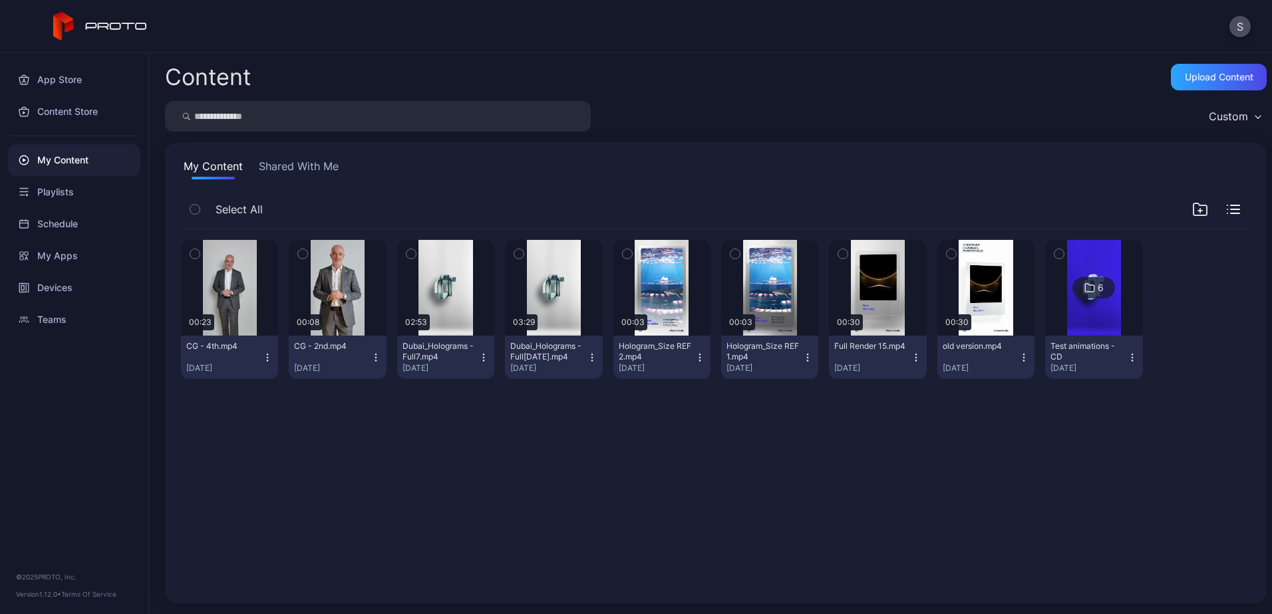
click at [605, 464] on div "Preview 00:23 CG - 4th.mp4 Aug 25, 2025 Preview 00:08 CG - 2nd.mp4 Aug 25, 2025…" at bounding box center [715, 409] width 1091 height 380
click at [306, 250] on button "button" at bounding box center [303, 254] width 28 height 28
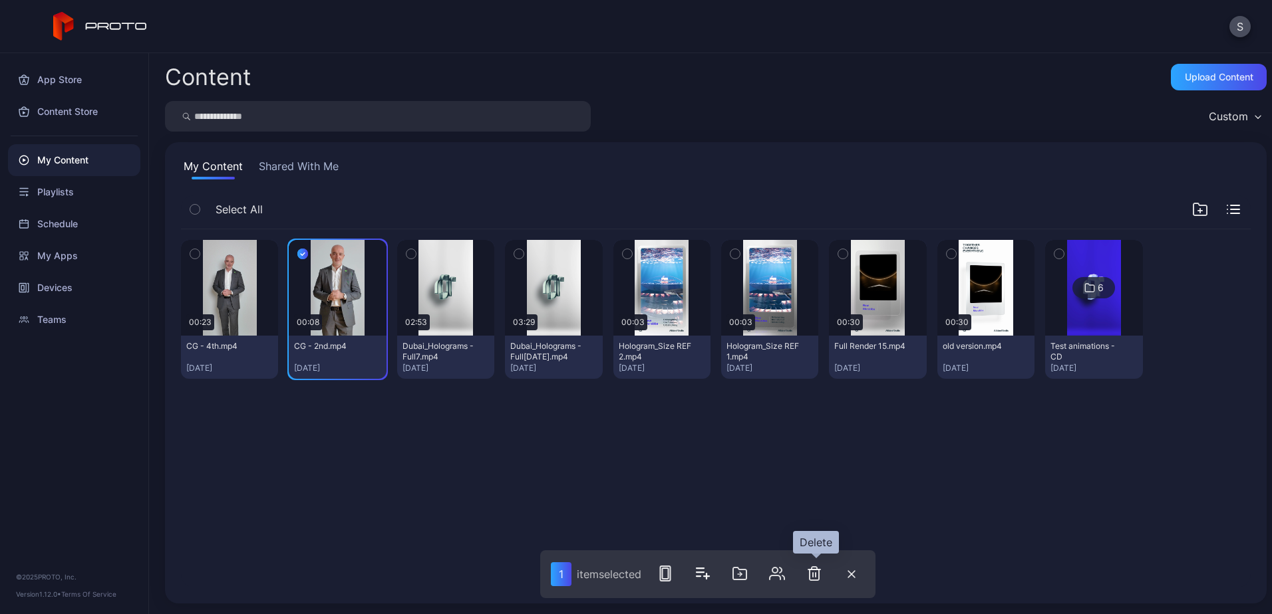
click at [816, 575] on icon "button" at bounding box center [814, 574] width 16 height 16
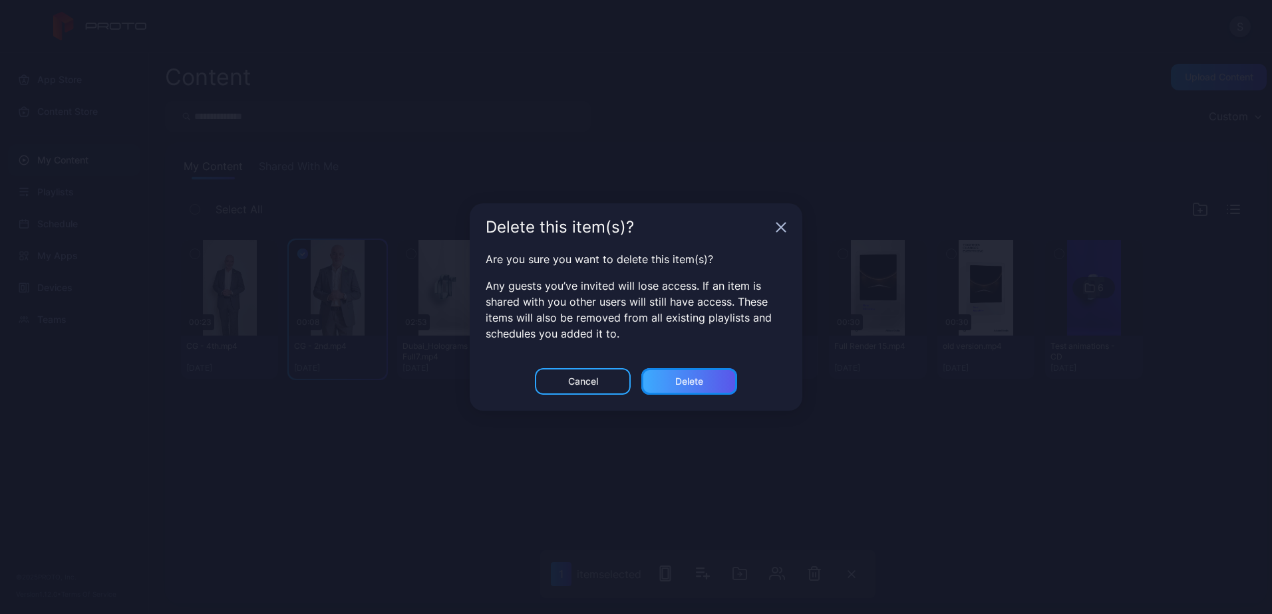
click at [710, 385] on div "Delete" at bounding box center [689, 381] width 96 height 27
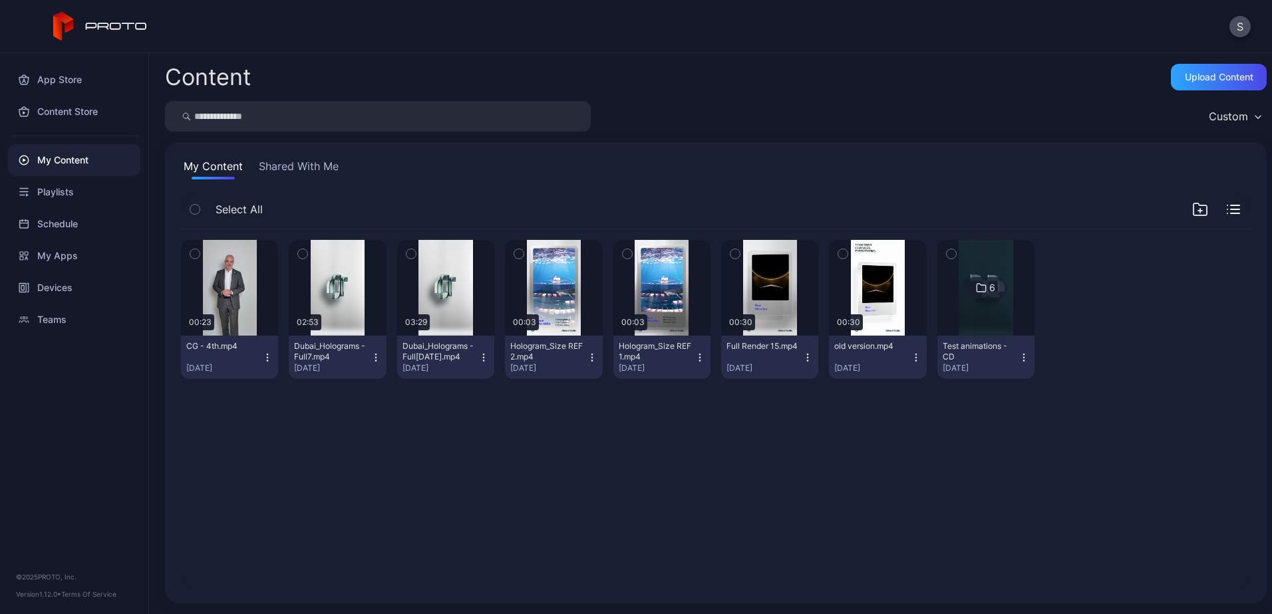
drag, startPoint x: 683, startPoint y: 469, endPoint x: 700, endPoint y: 458, distance: 20.5
click at [700, 458] on div "Preview 00:23 CG - 4th.mp4 Aug 25, 2025 Preview 02:53 Dubai_Holograms - Full7.m…" at bounding box center [715, 409] width 1091 height 380
click at [846, 480] on div "Preview 00:23 CG - 4th.mp4 [DATE] Preview 02:53 [GEOGRAPHIC_DATA] - Full7.mp4 […" at bounding box center [715, 409] width 1091 height 380
drag, startPoint x: 899, startPoint y: 63, endPoint x: 910, endPoint y: 54, distance: 14.1
click at [904, 59] on div "Content Upload Content Custom My Content Shared With Me Select All Preview 00:2…" at bounding box center [710, 333] width 1123 height 561
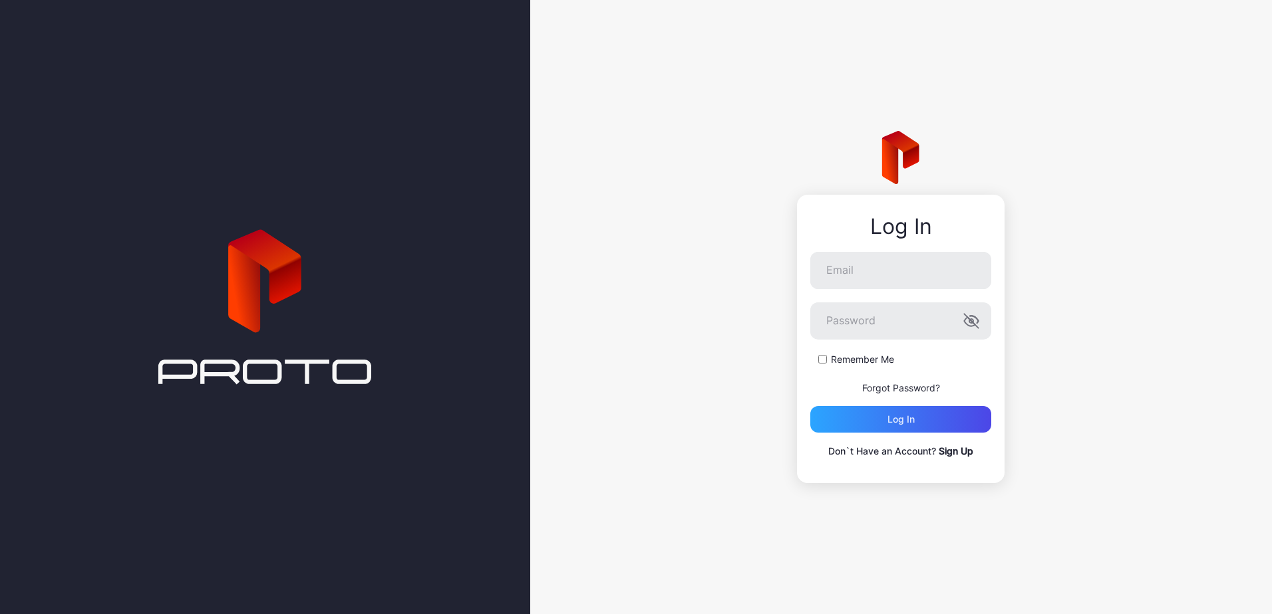
click at [1107, 383] on div "Log In Email Password Remember Me Forgot Password? Log in Don`t Have an Account…" at bounding box center [900, 307] width 741 height 614
